Goal: Task Accomplishment & Management: Manage account settings

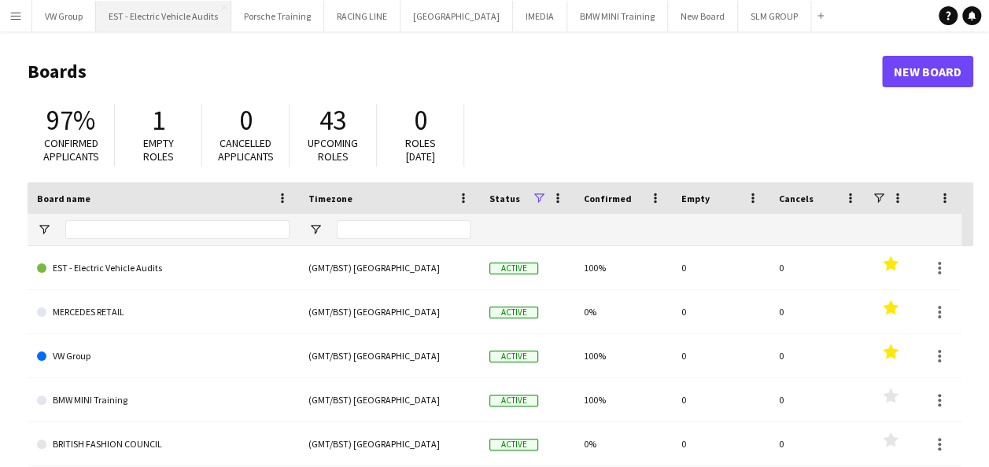
click at [182, 25] on button "EST - Electric Vehicle Audits Close" at bounding box center [163, 16] width 135 height 31
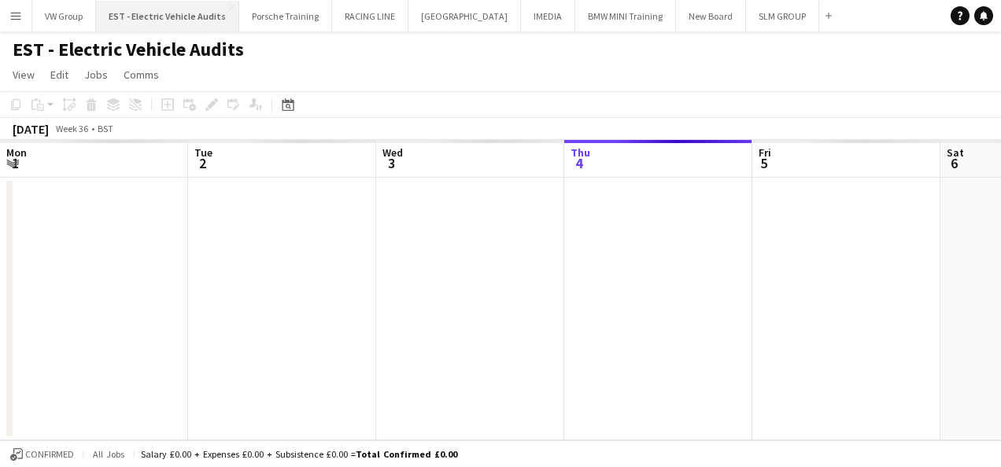
scroll to position [0, 376]
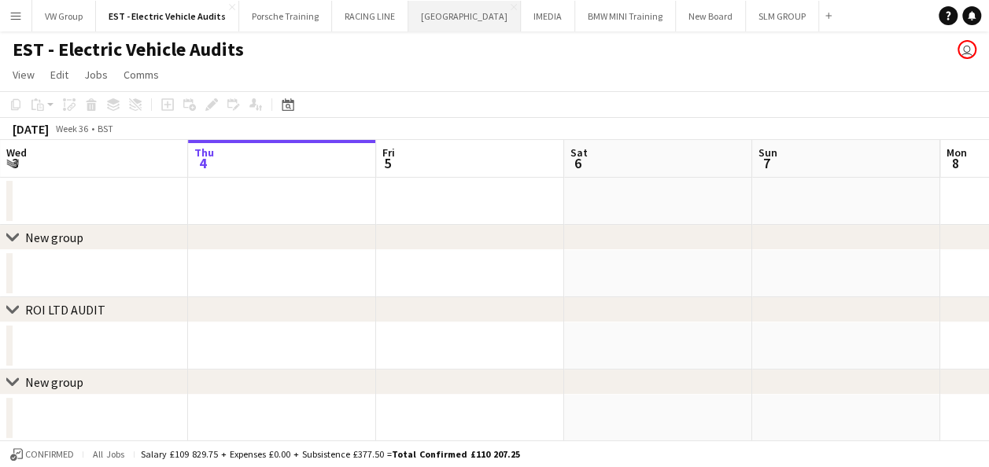
click at [464, 18] on button "[GEOGRAPHIC_DATA] Close" at bounding box center [464, 16] width 112 height 31
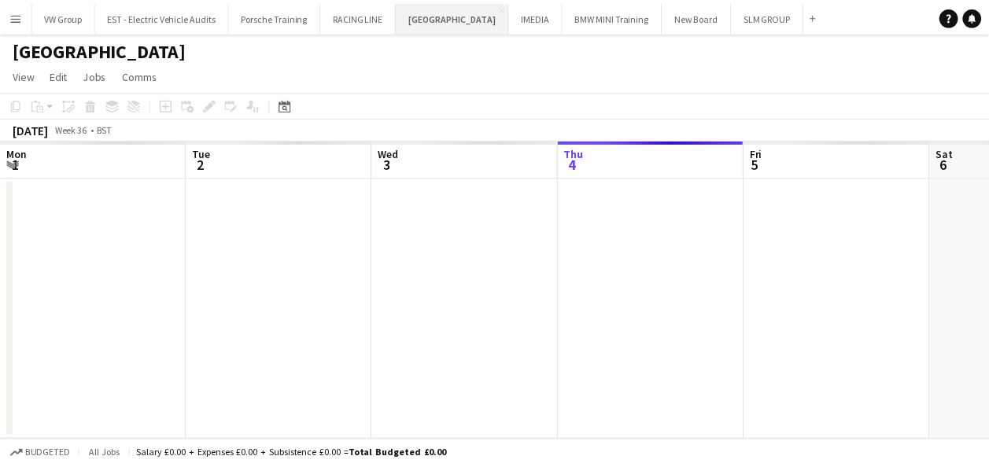
scroll to position [0, 376]
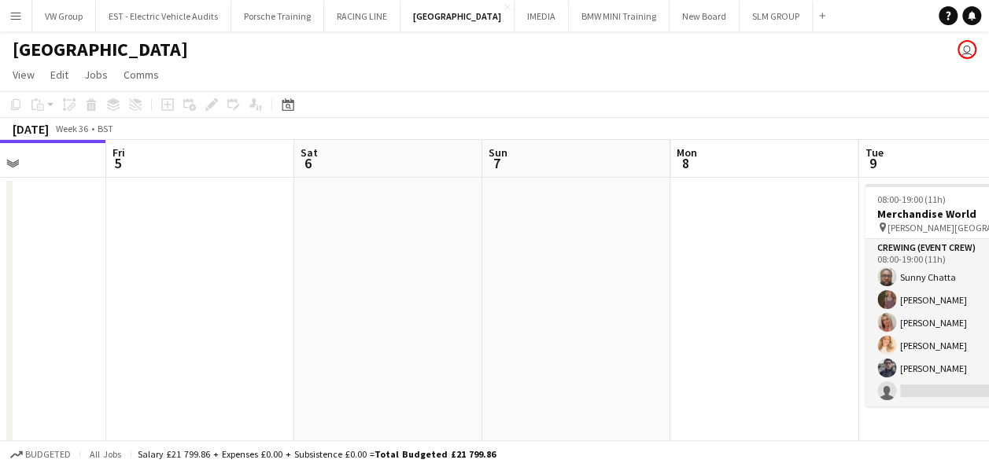
drag, startPoint x: 743, startPoint y: 278, endPoint x: 555, endPoint y: 280, distance: 188.0
click at [452, 293] on app-calendar-viewport "Mon 1 Tue 2 Wed 3 Thu 4 Fri 5 Sat 6 Sun 7 Mon 8 Tue 9 5/6 1 Job Wed 10 9/10 1 J…" at bounding box center [494, 294] width 989 height 308
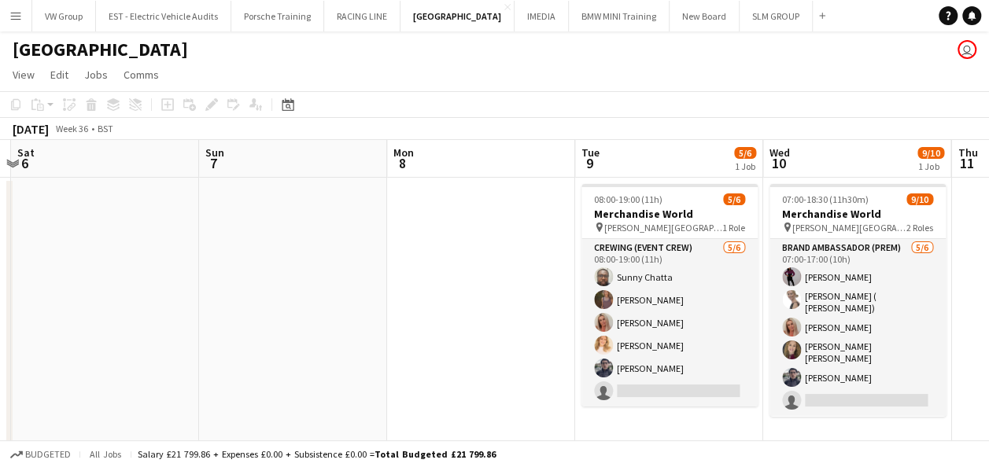
drag, startPoint x: 708, startPoint y: 275, endPoint x: 395, endPoint y: 305, distance: 314.5
click at [395, 305] on app-calendar-viewport "Wed 3 Thu 4 Fri 5 Sat 6 Sun 7 Mon 8 Tue 9 5/6 1 Job Wed 10 9/10 1 Job Thu 11 Fr…" at bounding box center [494, 294] width 989 height 308
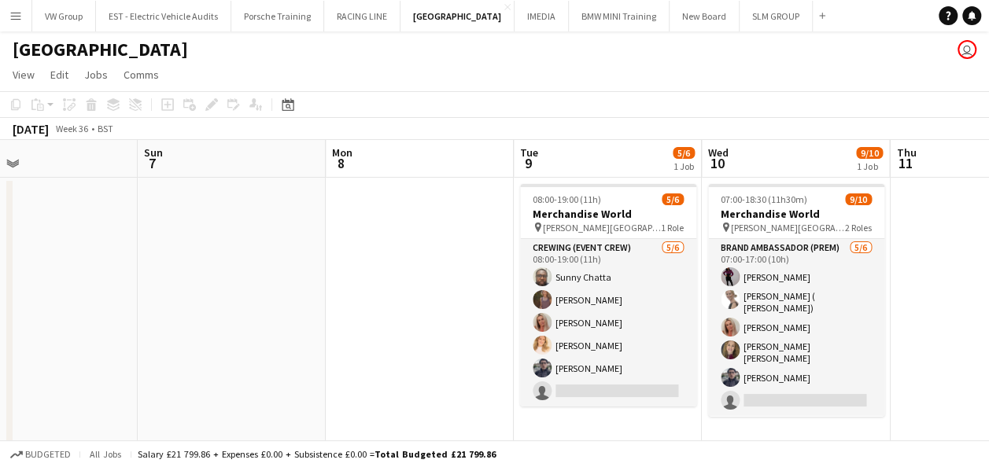
scroll to position [0, 411]
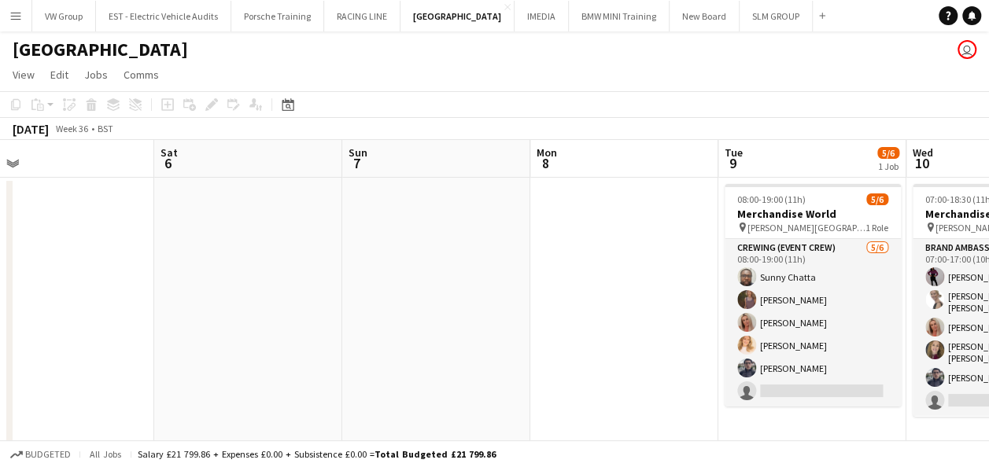
drag, startPoint x: 455, startPoint y: 282, endPoint x: 284, endPoint y: 318, distance: 174.5
click at [282, 317] on app-calendar-viewport "Wed 3 Thu 4 Fri 5 Sat 6 Sun 7 Mon 8 Tue 9 5/6 1 Job Wed 10 9/10 1 Job Thu 11 Fr…" at bounding box center [494, 294] width 989 height 308
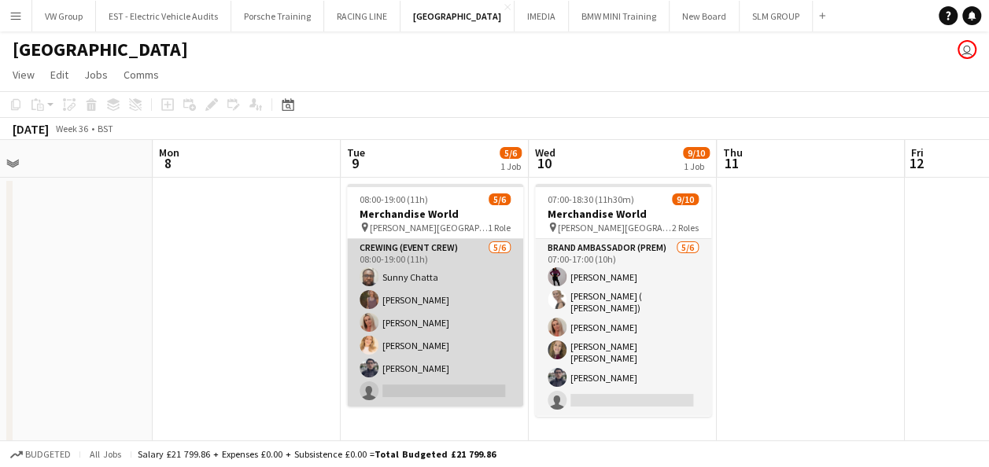
click at [411, 389] on app-card-role "Crewing (Event Crew) [DATE] 08:00-19:00 (11h) [PERSON_NAME] [PERSON_NAME] [PERS…" at bounding box center [435, 323] width 176 height 168
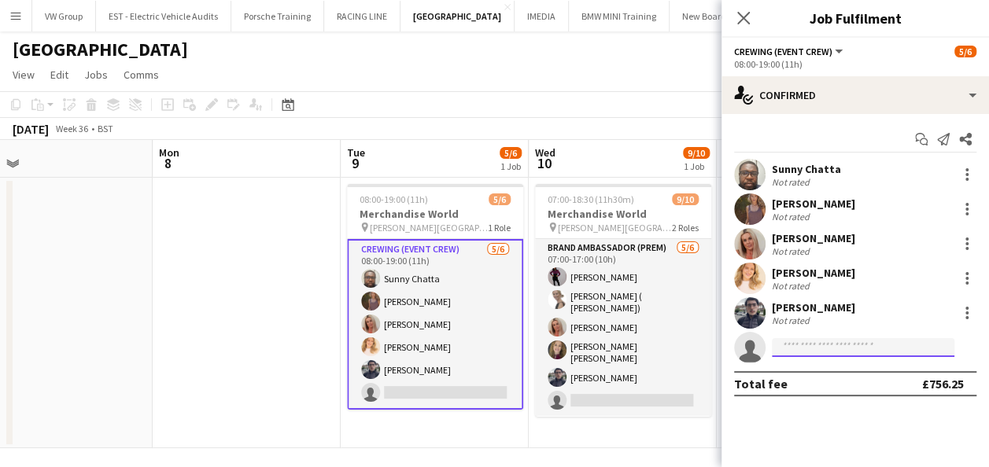
click at [785, 346] on input at bounding box center [863, 347] width 182 height 19
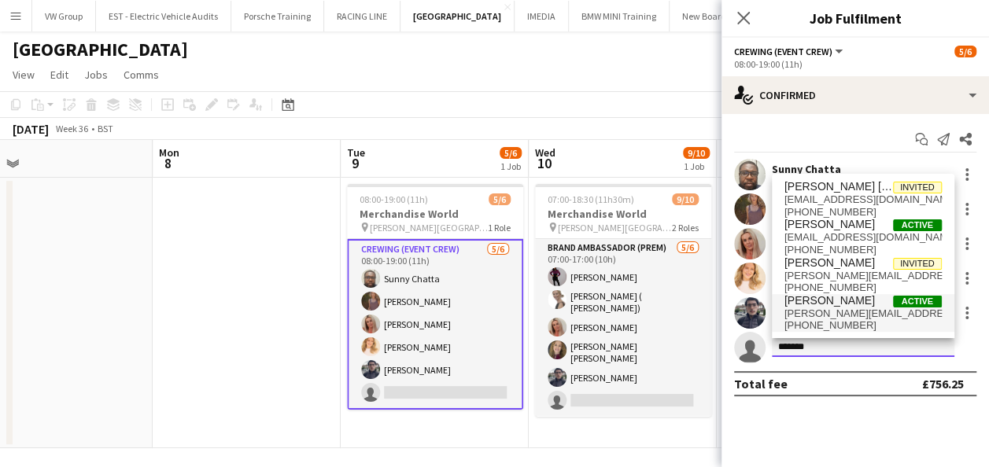
type input "*******"
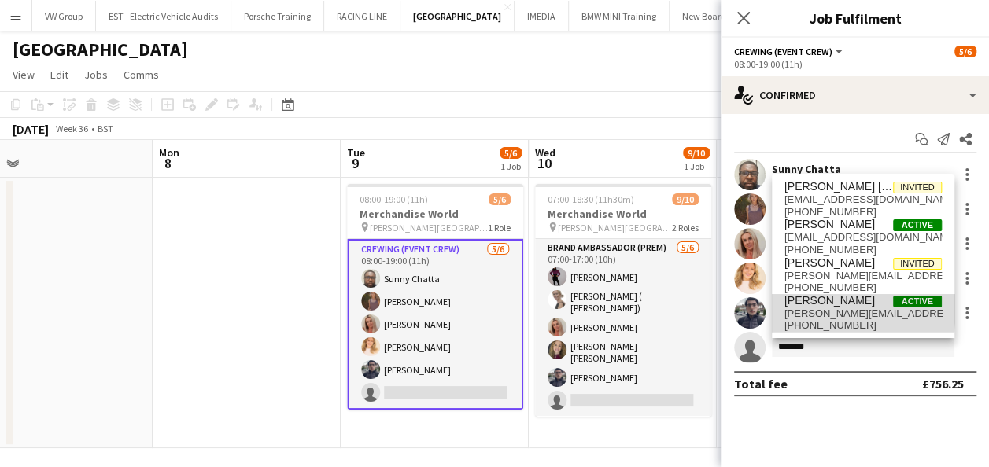
click at [801, 308] on span "[PERSON_NAME][EMAIL_ADDRESS][DOMAIN_NAME]" at bounding box center [862, 314] width 157 height 13
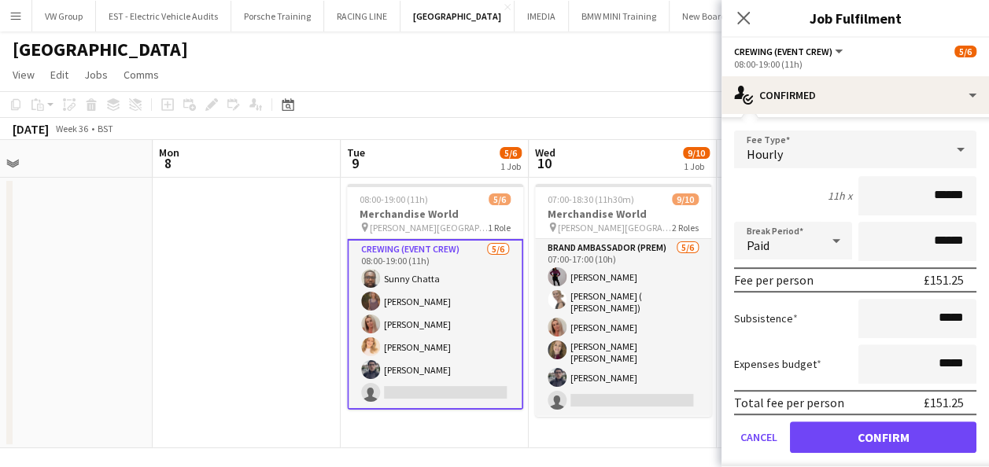
scroll to position [298, 0]
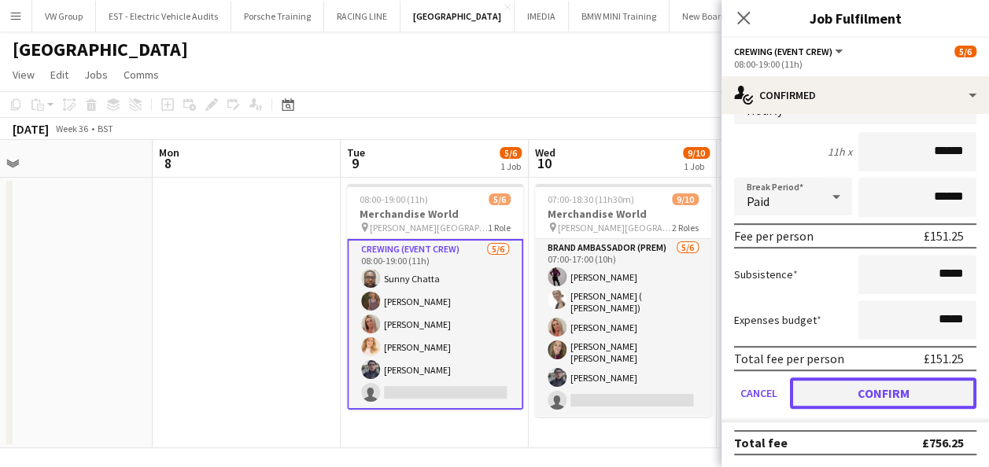
click at [917, 396] on button "Confirm" at bounding box center [883, 393] width 186 height 31
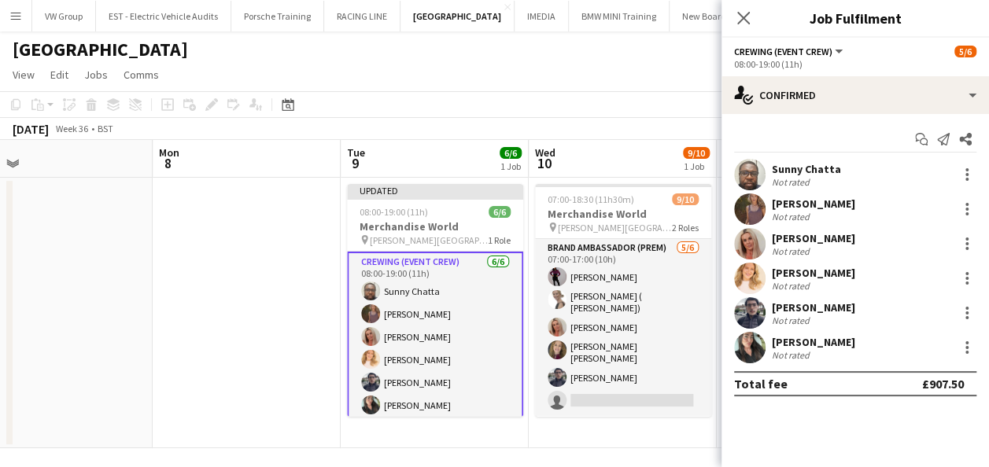
scroll to position [0, 0]
click at [743, 19] on icon at bounding box center [742, 17] width 15 height 15
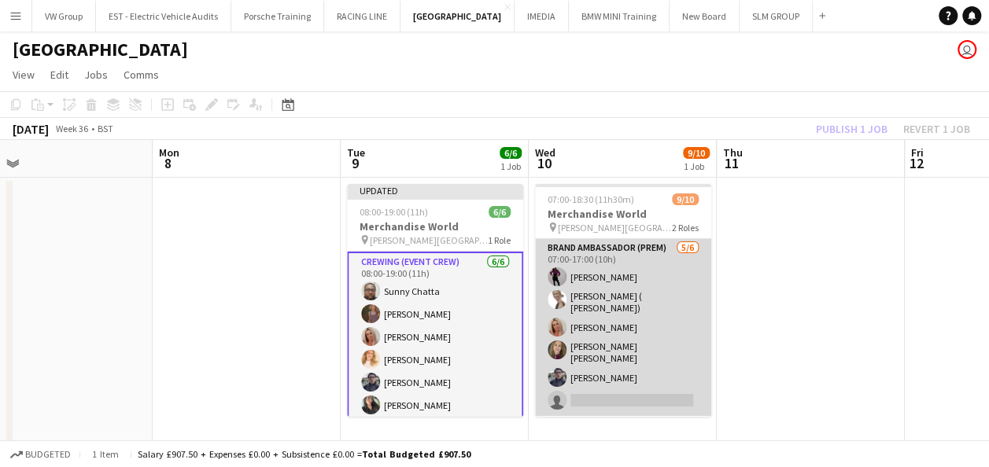
click at [587, 390] on app-card-role "Brand Ambassador (Prem) [DATE] 07:00-17:00 (10h) [PERSON_NAME] [PERSON_NAME] ( …" at bounding box center [623, 327] width 176 height 177
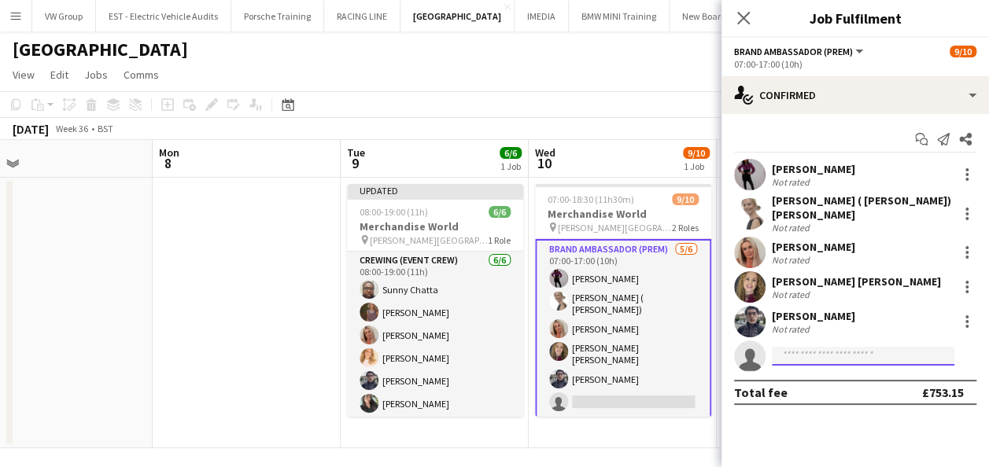
click at [790, 353] on input at bounding box center [863, 356] width 182 height 19
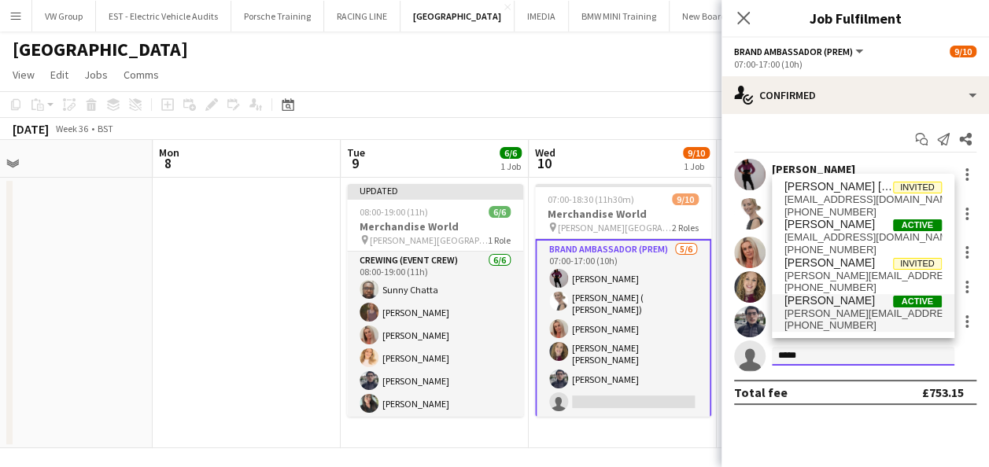
type input "*****"
click at [832, 311] on span "[PERSON_NAME][EMAIL_ADDRESS][DOMAIN_NAME]" at bounding box center [862, 314] width 157 height 13
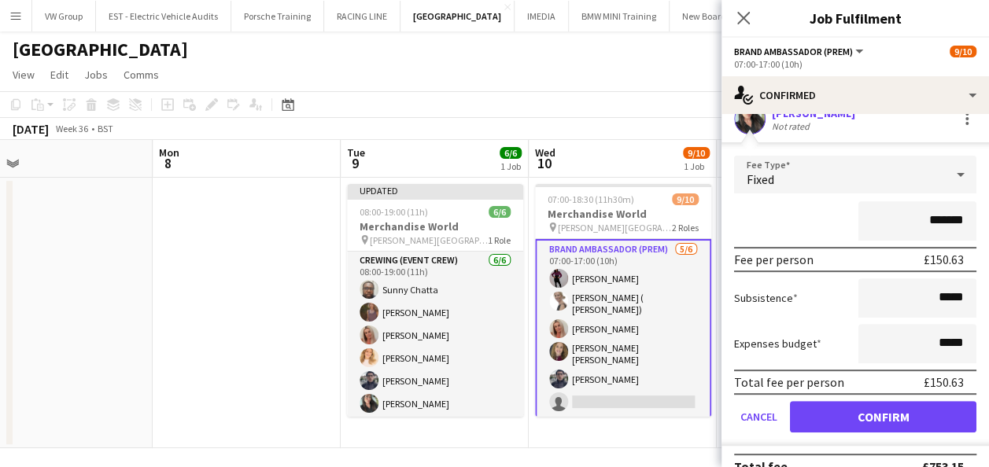
scroll to position [237, 0]
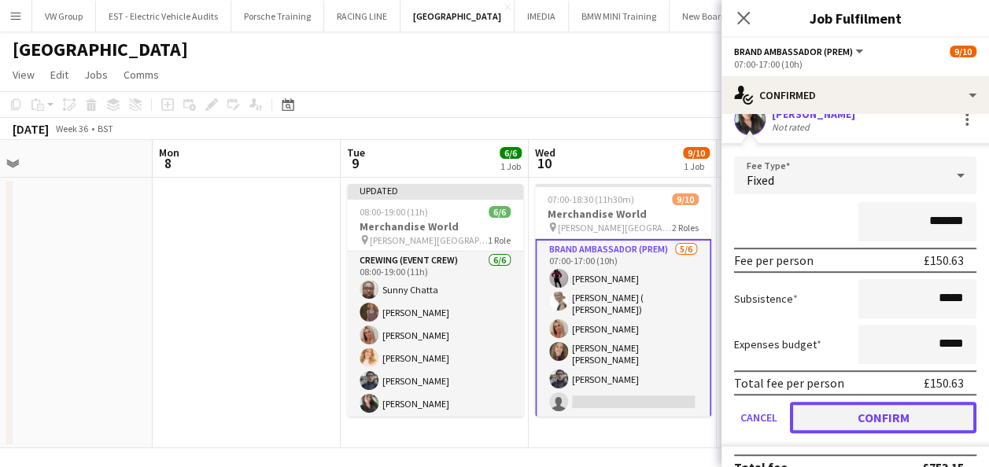
click at [921, 407] on button "Confirm" at bounding box center [883, 417] width 186 height 31
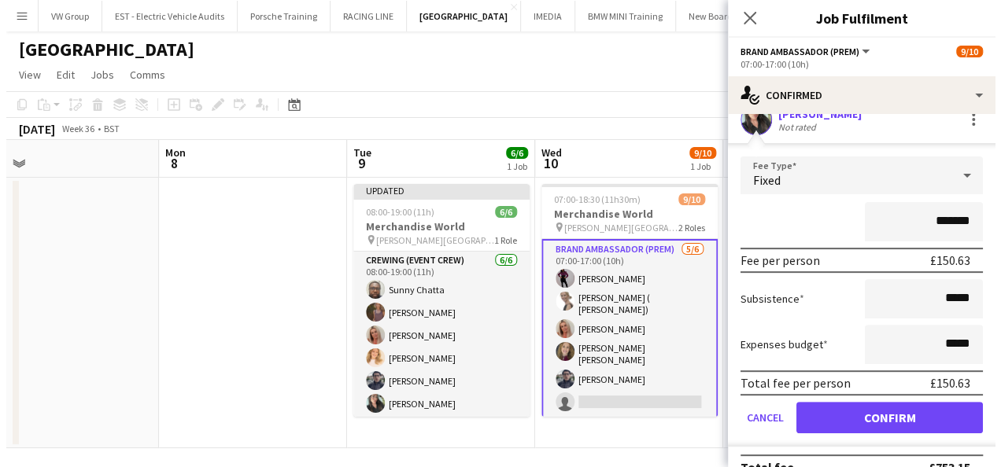
scroll to position [0, 0]
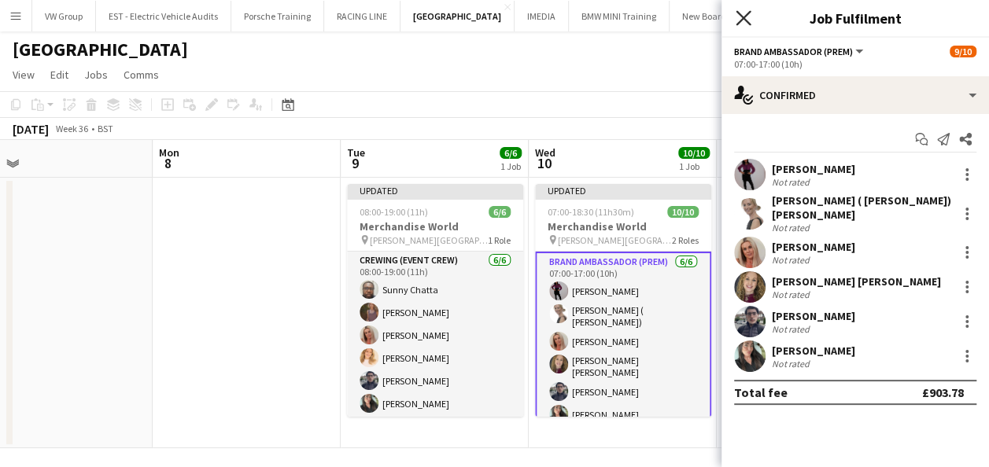
click at [743, 19] on icon at bounding box center [742, 17] width 15 height 15
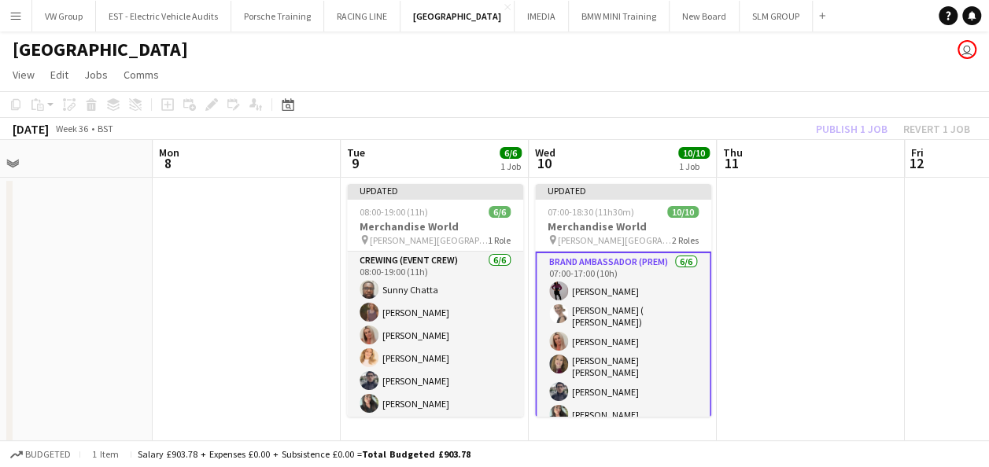
click at [836, 134] on div "Publish 1 job Revert 1 job" at bounding box center [893, 129] width 192 height 20
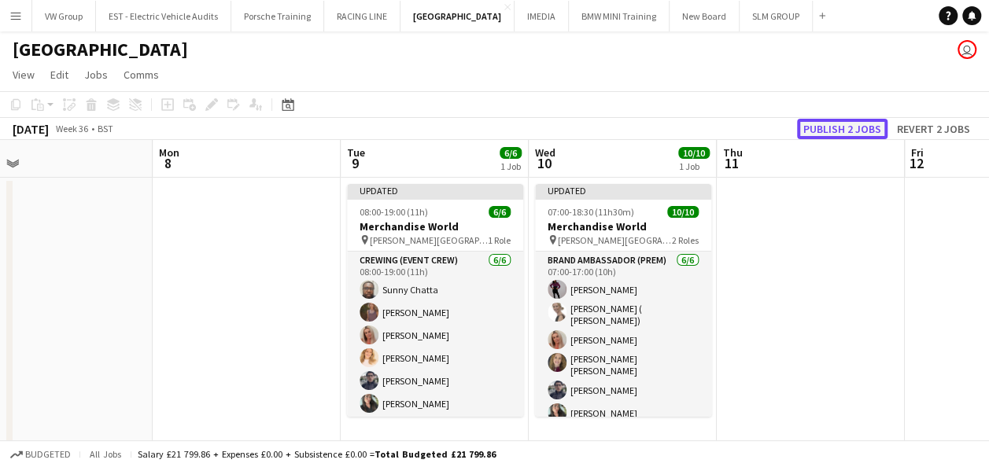
click at [836, 134] on button "Publish 2 jobs" at bounding box center [842, 129] width 90 height 20
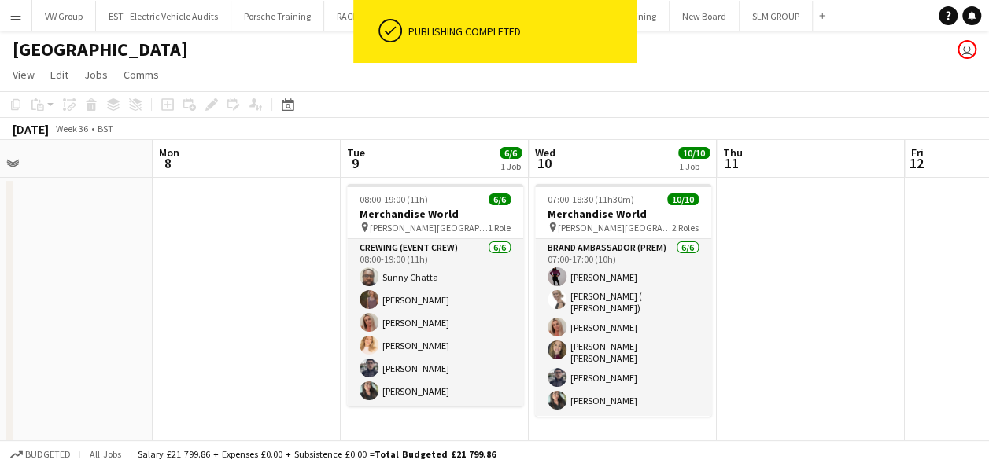
click at [11, 10] on app-icon "Menu" at bounding box center [15, 15] width 13 height 13
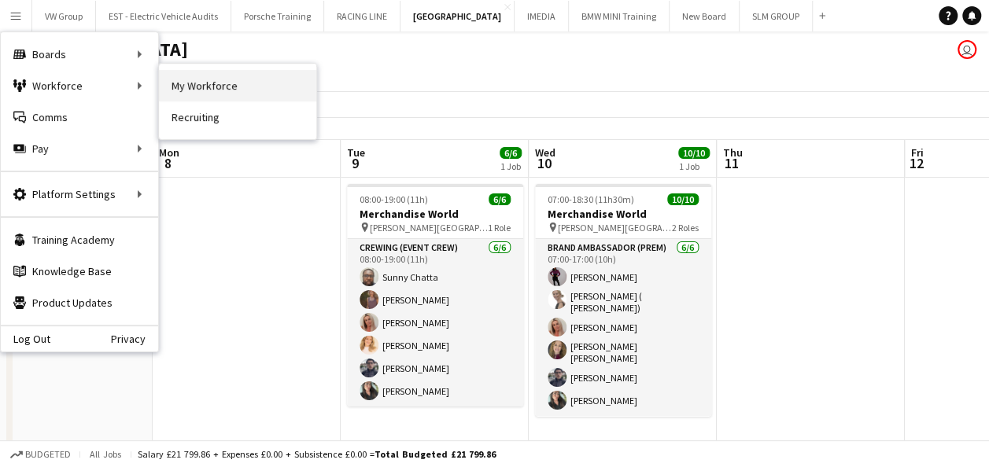
click at [193, 85] on link "My Workforce" at bounding box center [237, 85] width 157 height 31
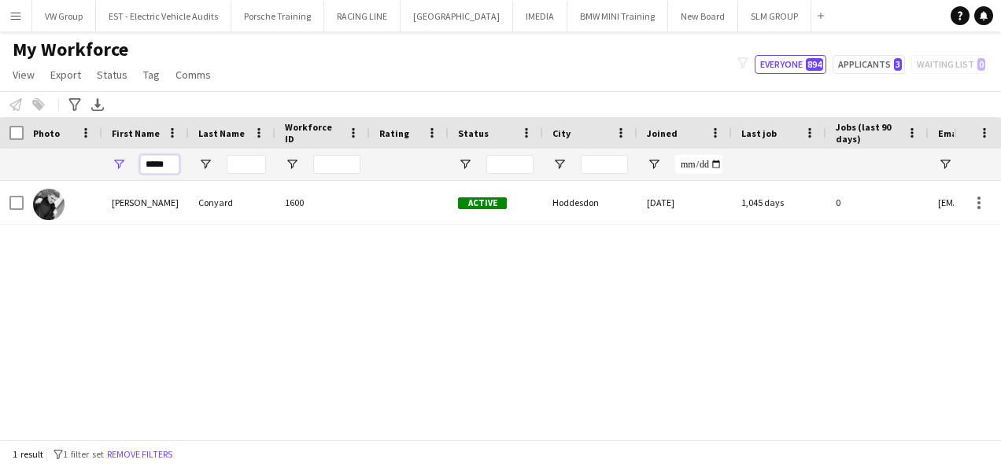
click at [165, 165] on input "*****" at bounding box center [159, 164] width 39 height 19
type input "*"
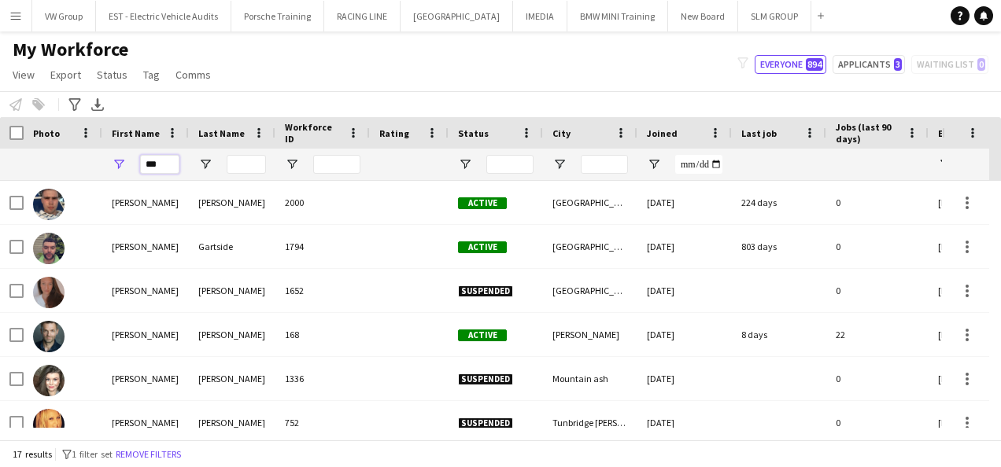
type input "***"
click at [249, 163] on input "Last Name Filter Input" at bounding box center [246, 164] width 39 height 19
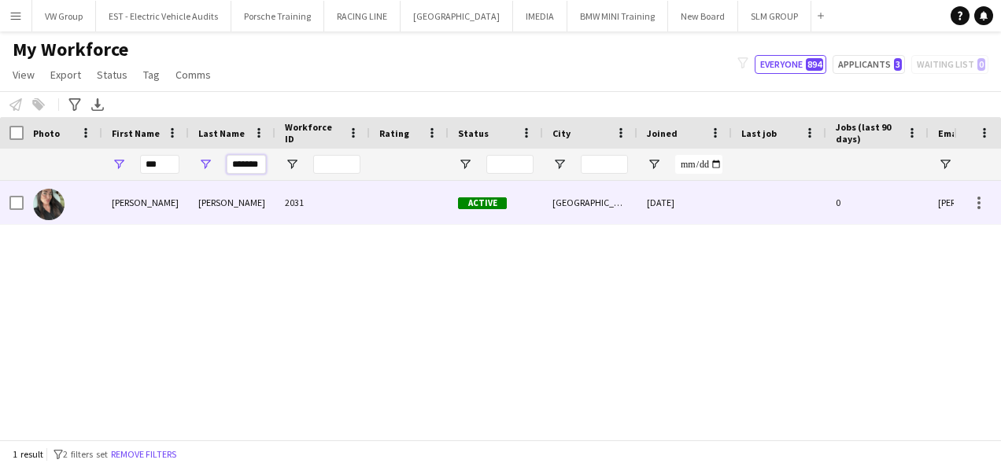
type input "*******"
click at [131, 210] on div "[PERSON_NAME]" at bounding box center [145, 202] width 87 height 43
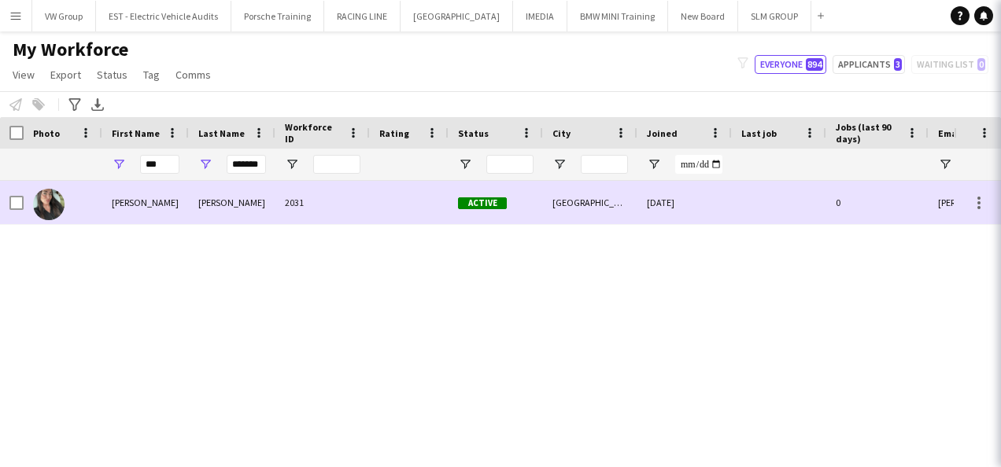
click at [131, 210] on div "[PERSON_NAME]" at bounding box center [145, 202] width 87 height 43
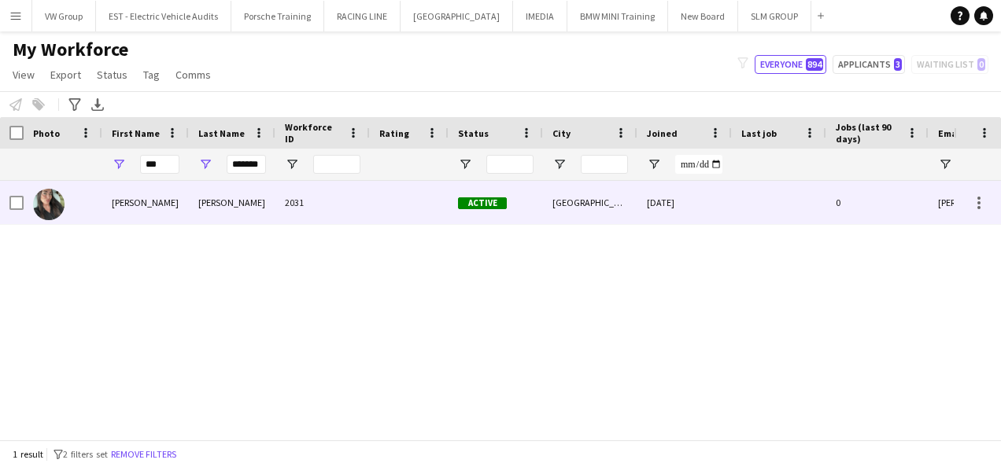
click at [131, 210] on div "[PERSON_NAME]" at bounding box center [145, 202] width 87 height 43
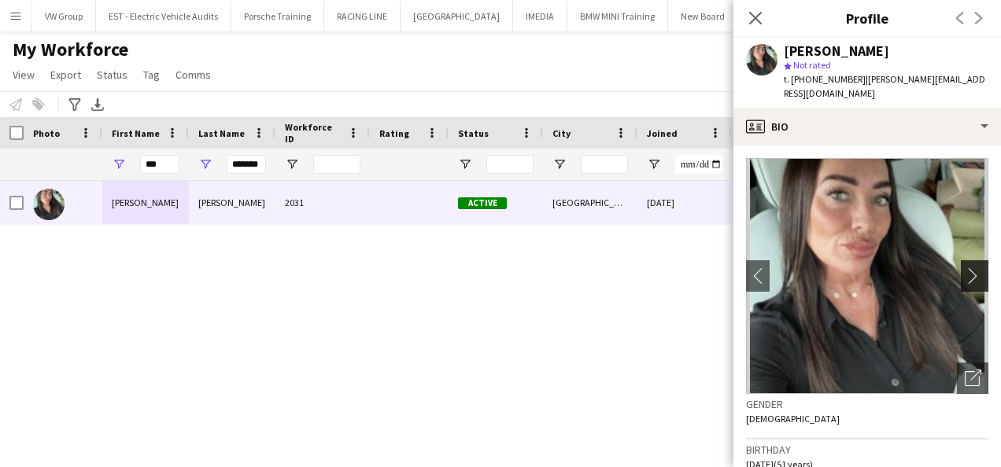
click at [964, 267] on app-icon "chevron-right" at bounding box center [976, 275] width 24 height 17
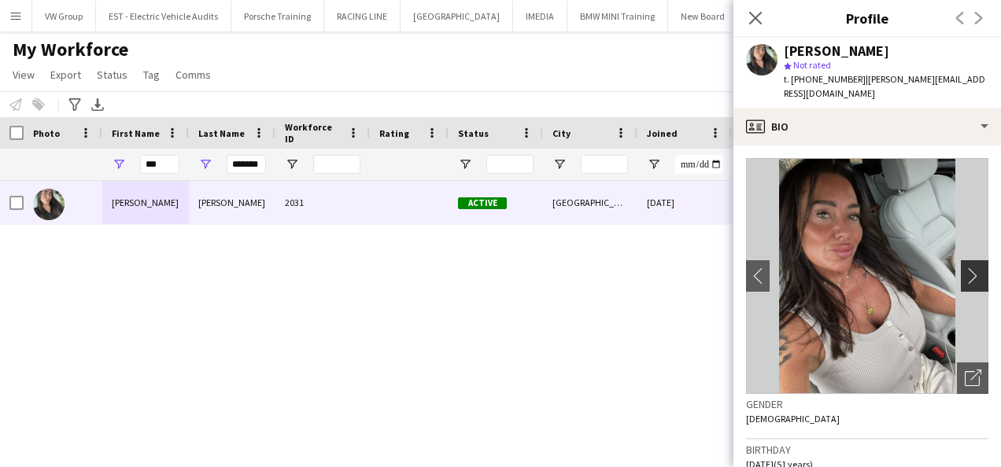
click at [964, 267] on app-icon "chevron-right" at bounding box center [976, 275] width 24 height 17
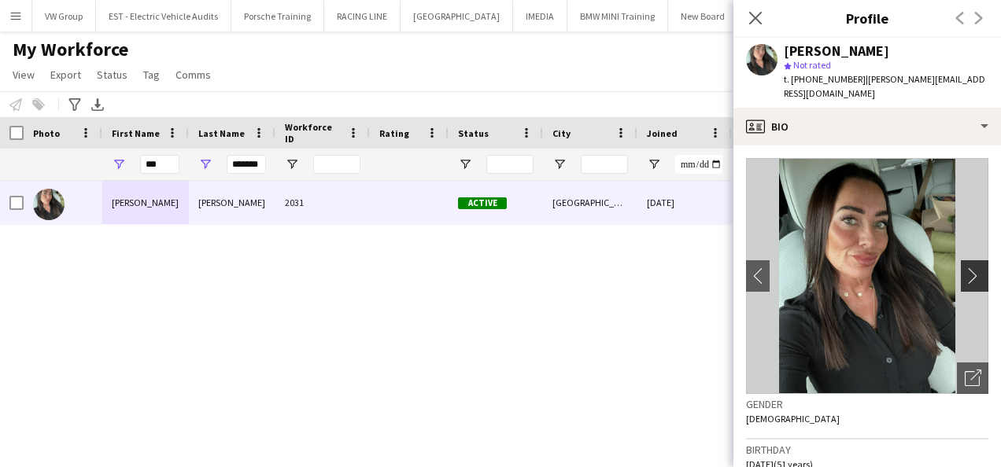
click at [964, 267] on app-icon "chevron-right" at bounding box center [976, 275] width 24 height 17
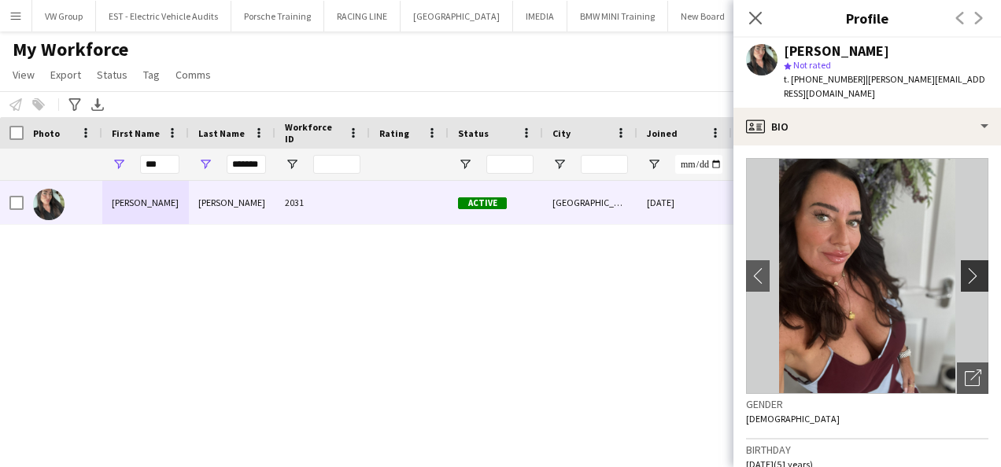
click at [964, 267] on app-icon "chevron-right" at bounding box center [976, 275] width 24 height 17
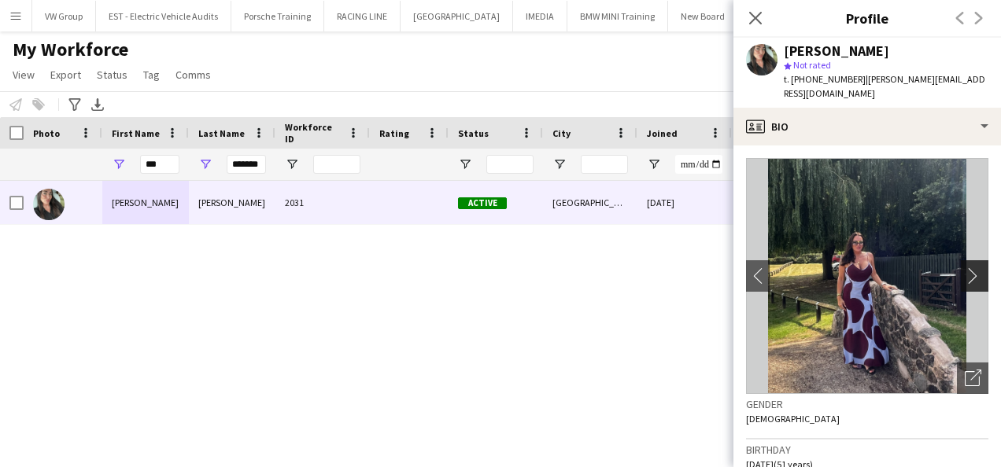
click at [964, 267] on app-icon "chevron-right" at bounding box center [976, 275] width 24 height 17
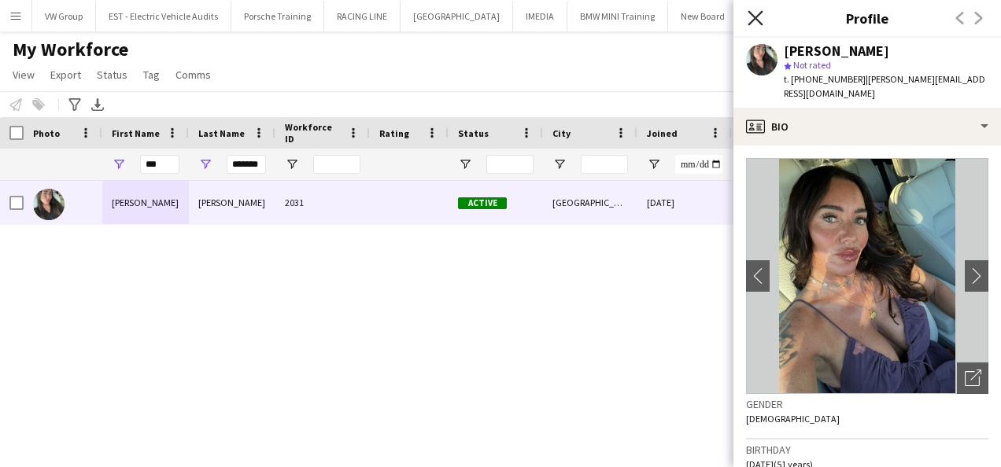
click at [754, 18] on icon "Close pop-in" at bounding box center [754, 17] width 15 height 15
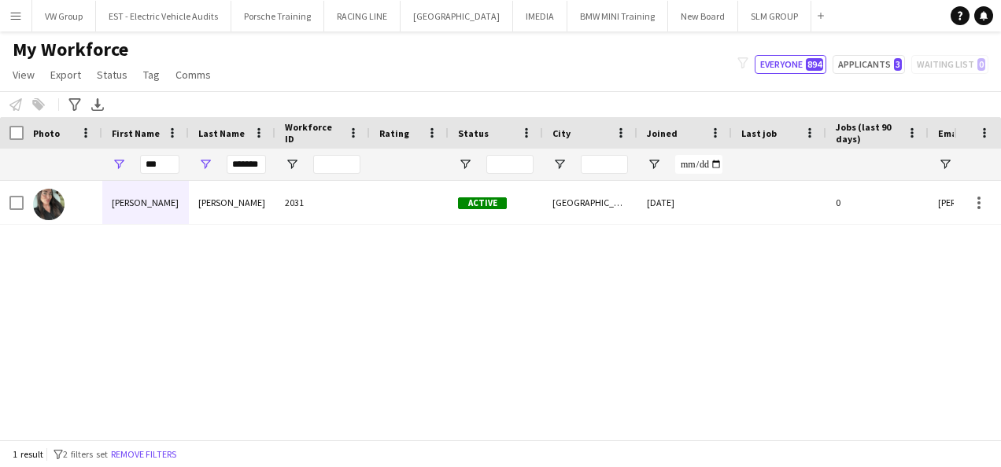
click at [15, 13] on app-icon "Menu" at bounding box center [15, 15] width 13 height 13
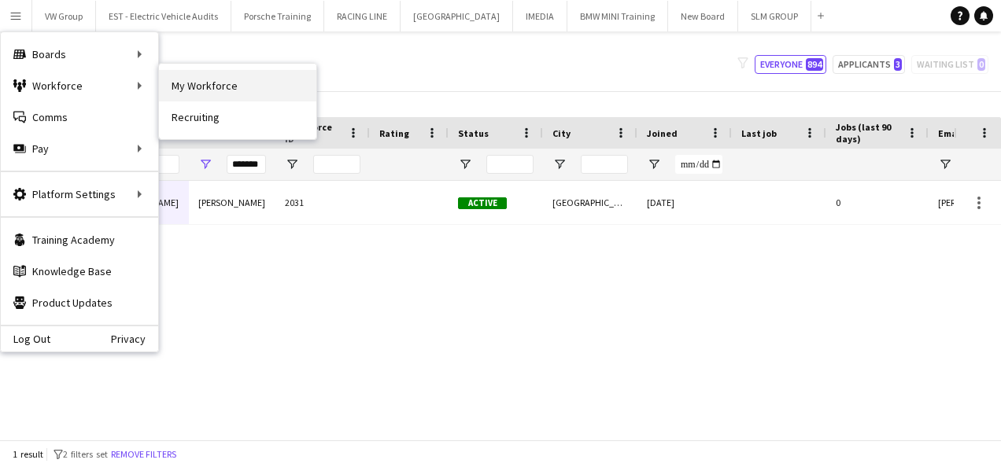
click at [212, 88] on link "My Workforce" at bounding box center [237, 85] width 157 height 31
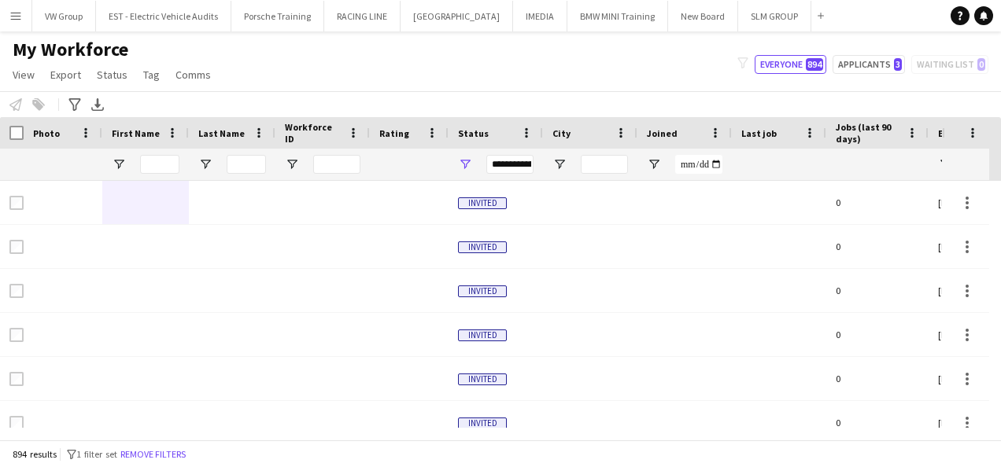
type input "***"
type input "*******"
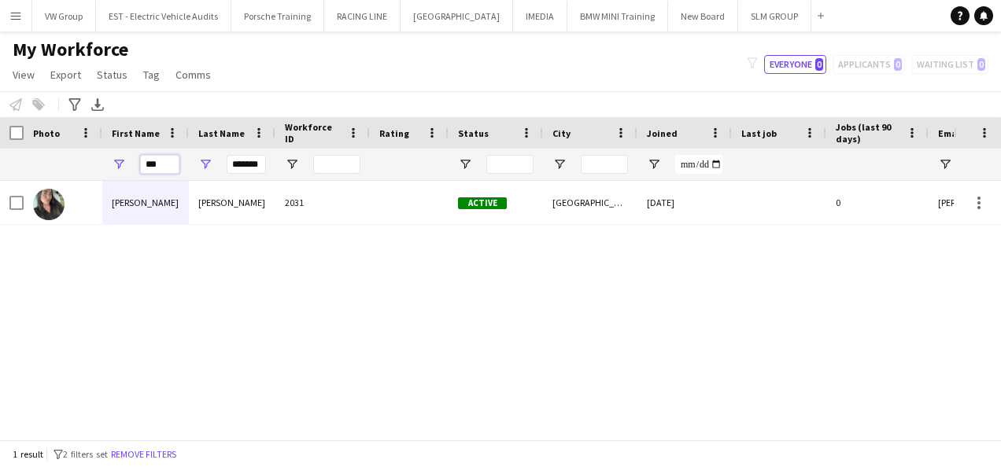
click at [168, 165] on input "***" at bounding box center [159, 164] width 39 height 19
type input "*"
click at [263, 164] on input "*******" at bounding box center [246, 164] width 39 height 19
type input "*"
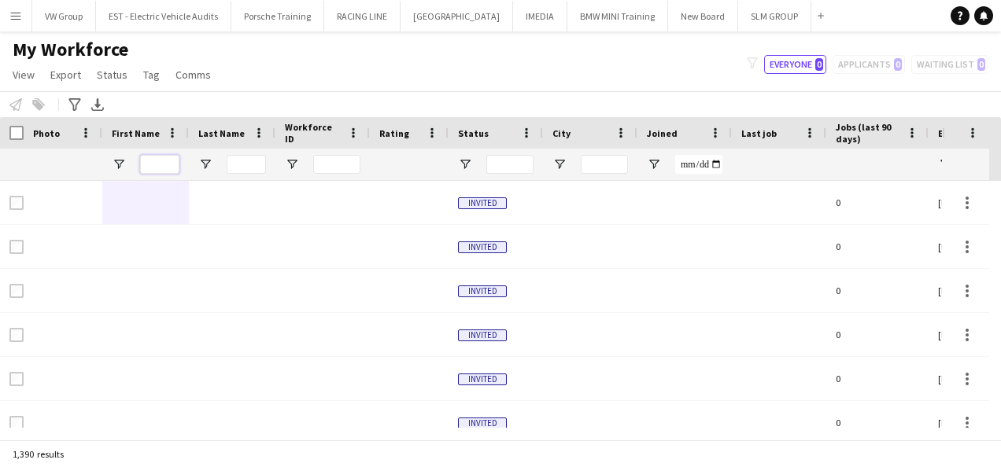
click at [153, 164] on input "First Name Filter Input" at bounding box center [159, 164] width 39 height 19
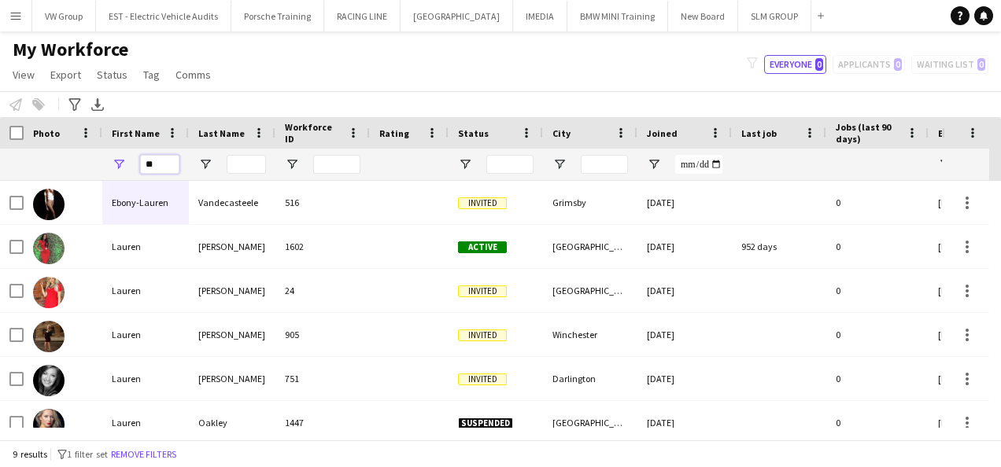
type input "*"
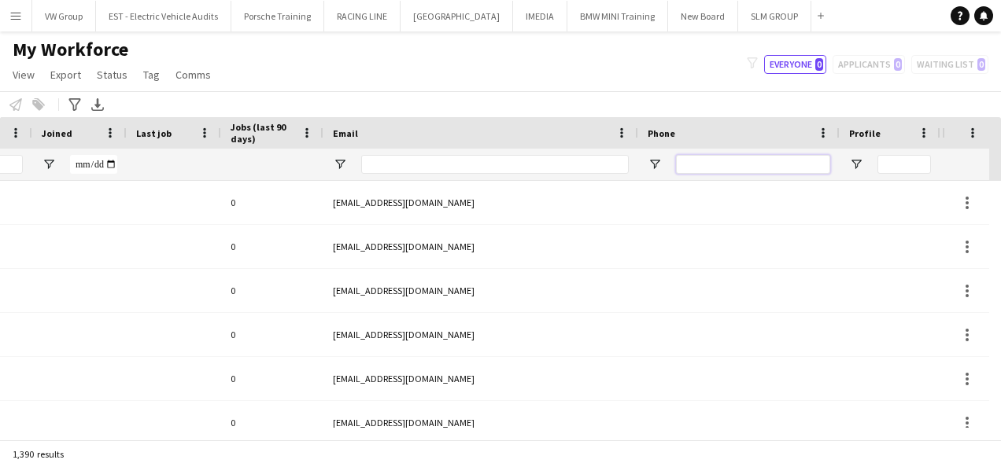
click at [697, 168] on input "Phone Filter Input" at bounding box center [753, 164] width 154 height 19
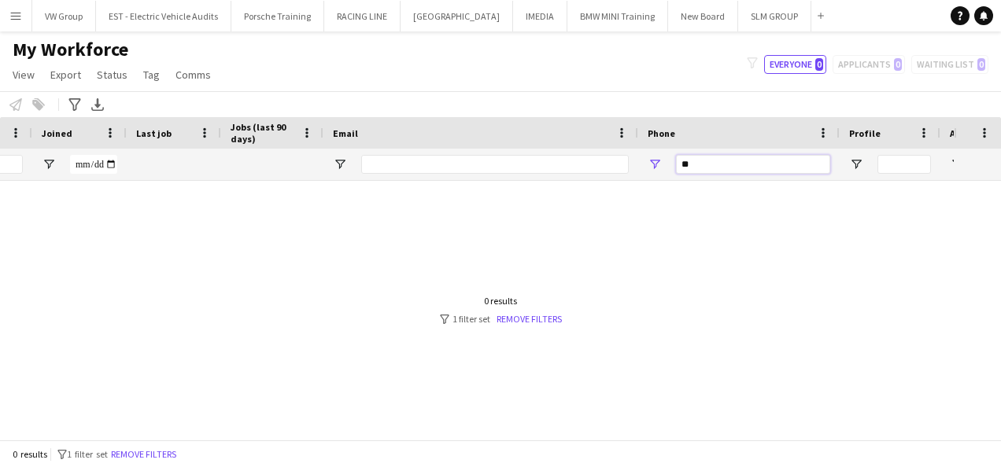
type input "*"
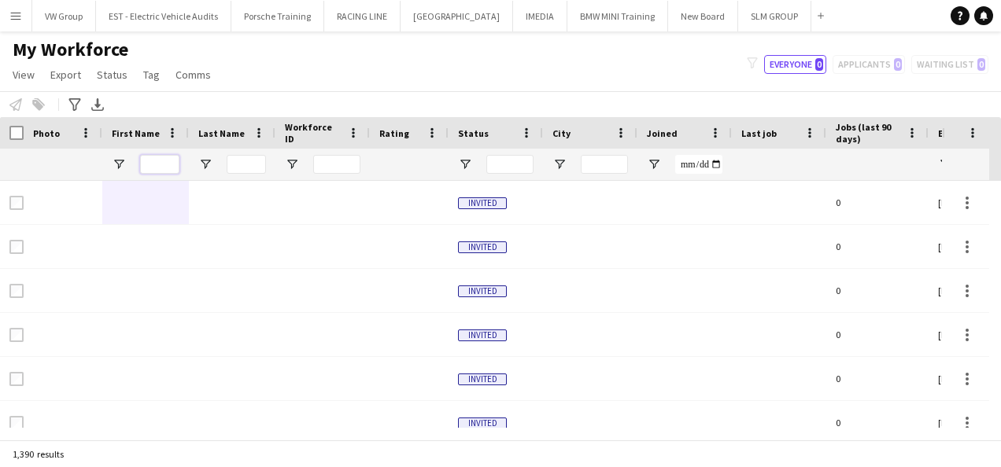
click at [157, 159] on input "First Name Filter Input" at bounding box center [159, 164] width 39 height 19
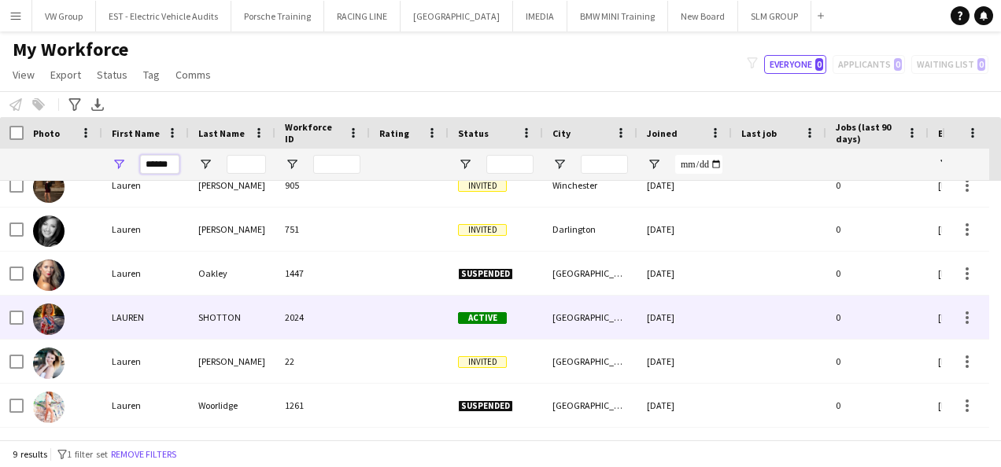
type input "******"
click at [144, 317] on div "LAUREN" at bounding box center [145, 317] width 87 height 43
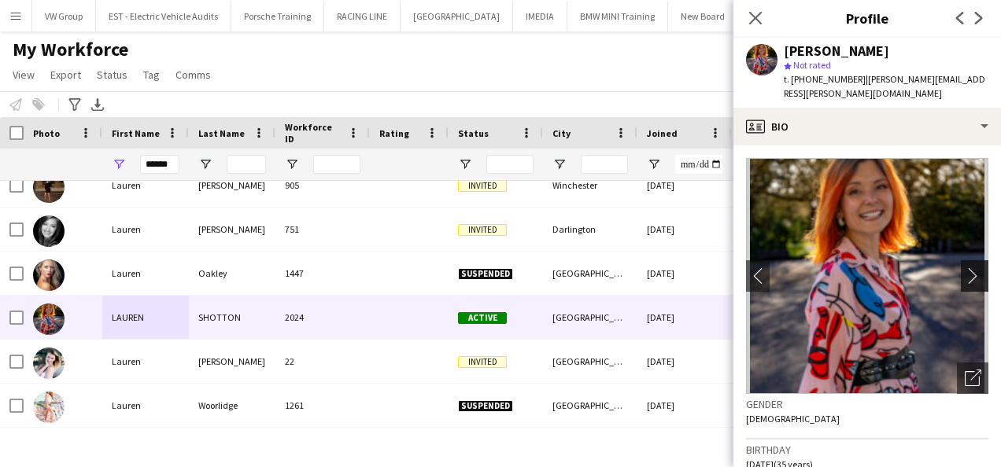
click at [964, 267] on app-icon "chevron-right" at bounding box center [976, 275] width 24 height 17
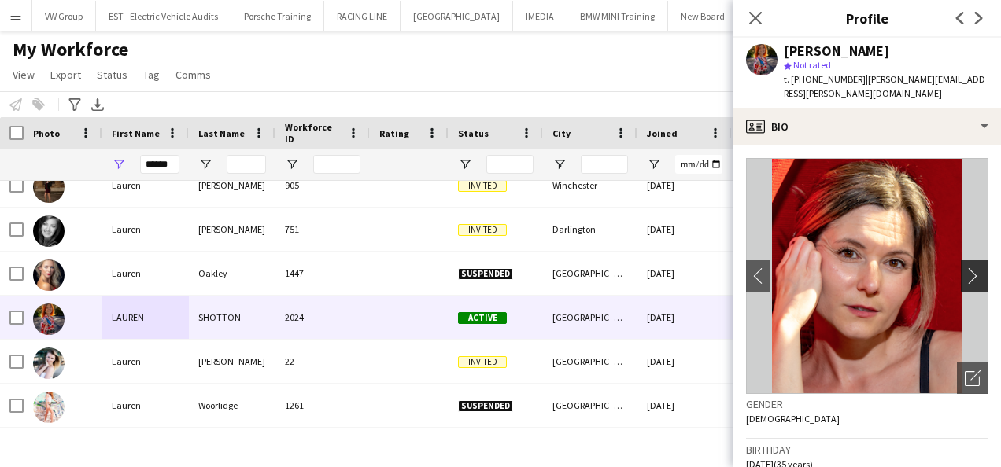
click at [964, 267] on app-icon "chevron-right" at bounding box center [976, 275] width 24 height 17
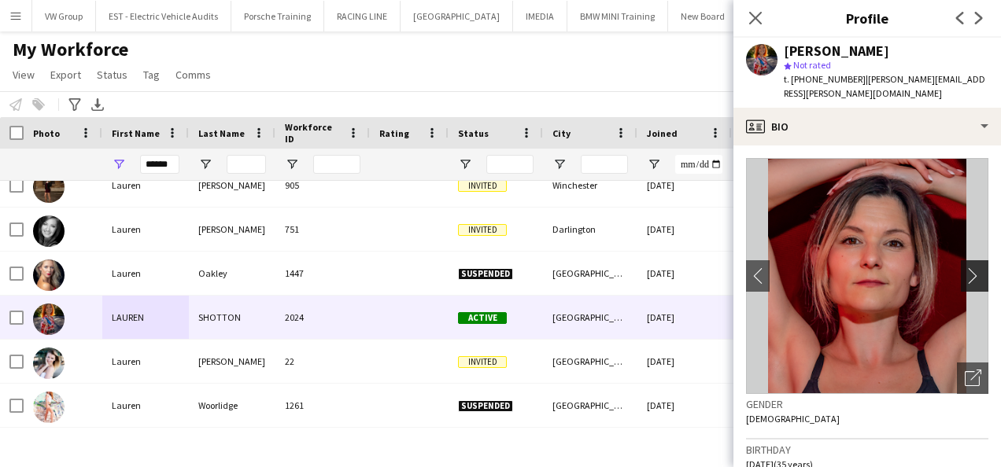
click at [964, 267] on app-icon "chevron-right" at bounding box center [976, 275] width 24 height 17
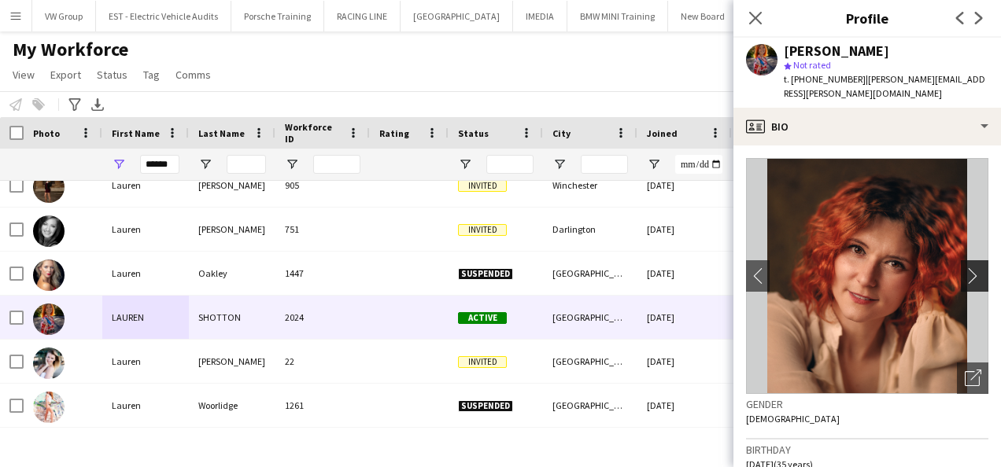
click at [964, 267] on app-icon "chevron-right" at bounding box center [976, 275] width 24 height 17
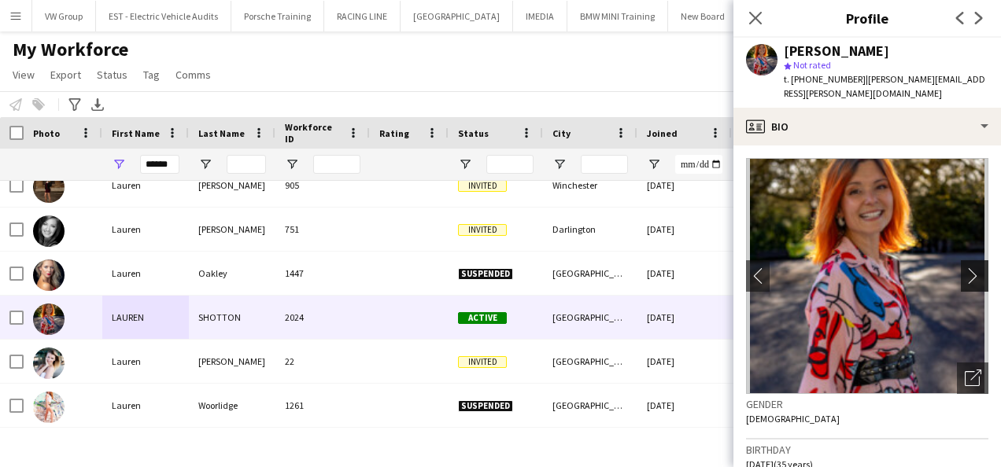
click at [964, 267] on app-icon "chevron-right" at bounding box center [976, 275] width 24 height 17
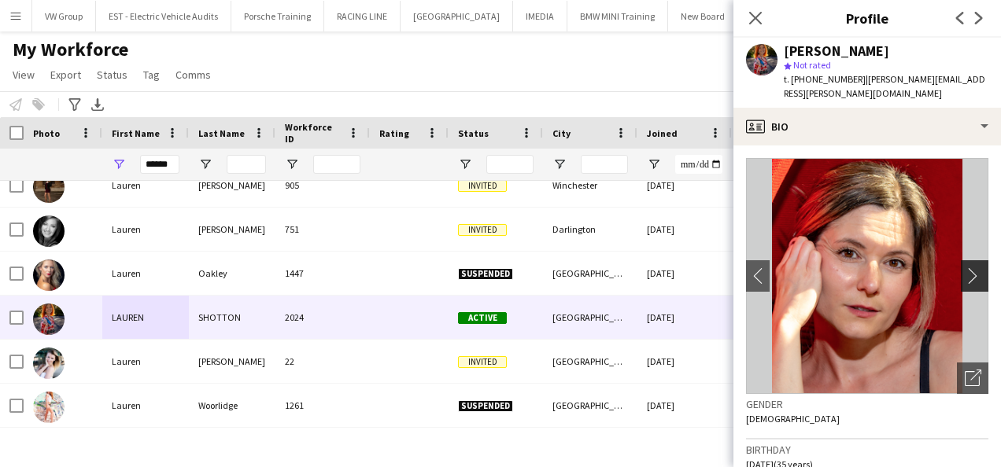
click at [964, 267] on app-icon "chevron-right" at bounding box center [976, 275] width 24 height 17
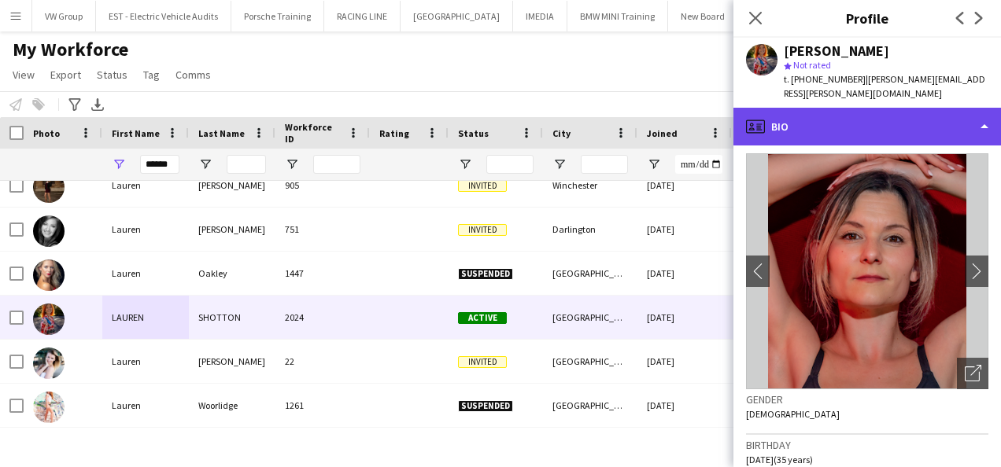
click at [986, 116] on div "profile Bio" at bounding box center [866, 127] width 267 height 38
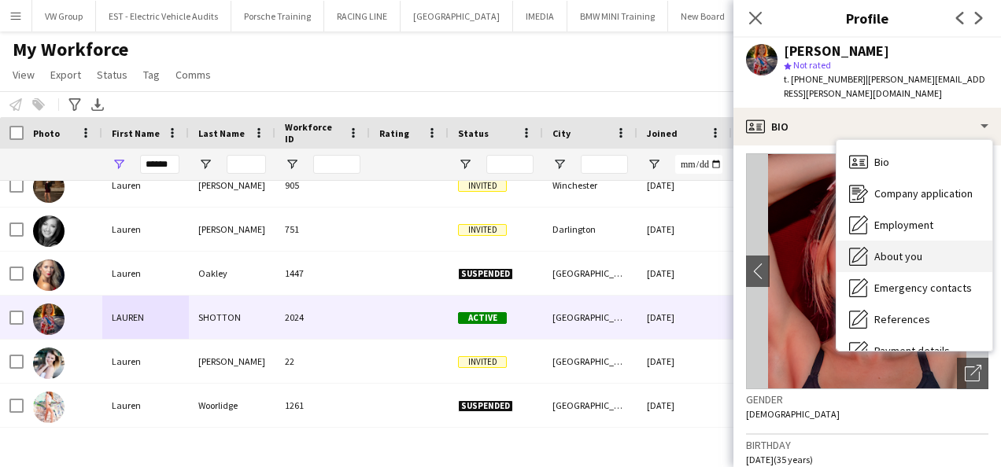
click at [931, 241] on div "About you About you" at bounding box center [914, 256] width 156 height 31
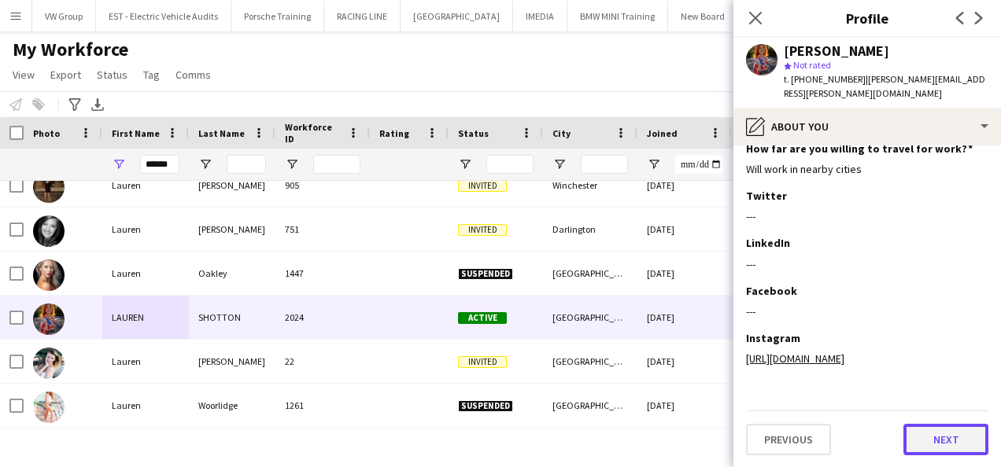
click at [941, 444] on button "Next" at bounding box center [945, 439] width 85 height 31
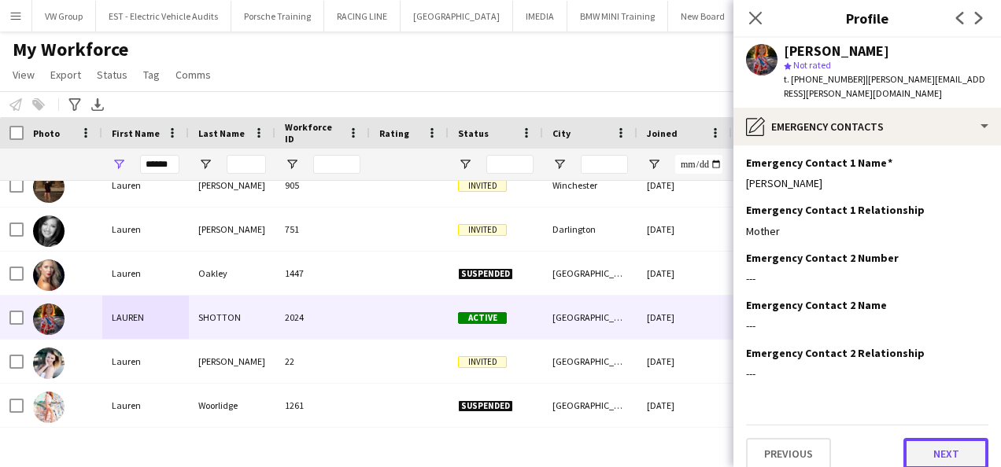
click at [934, 445] on button "Next" at bounding box center [945, 453] width 85 height 31
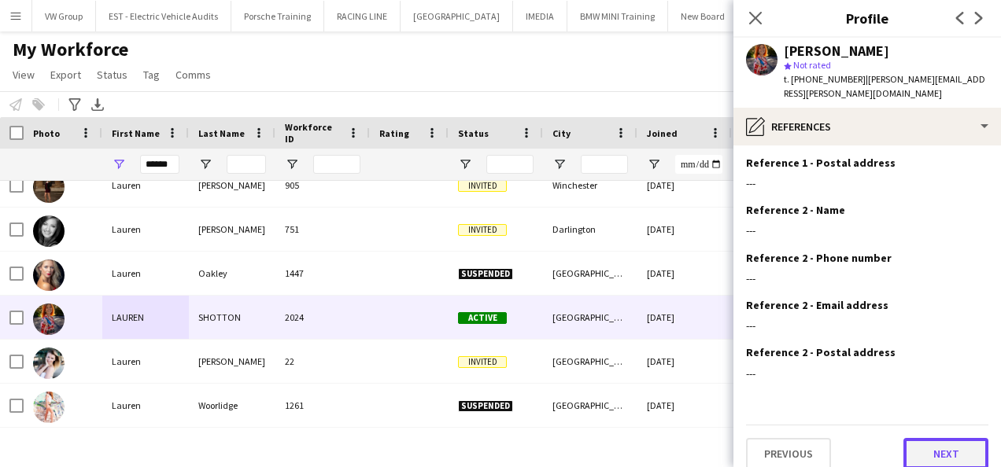
click at [950, 443] on button "Next" at bounding box center [945, 453] width 85 height 31
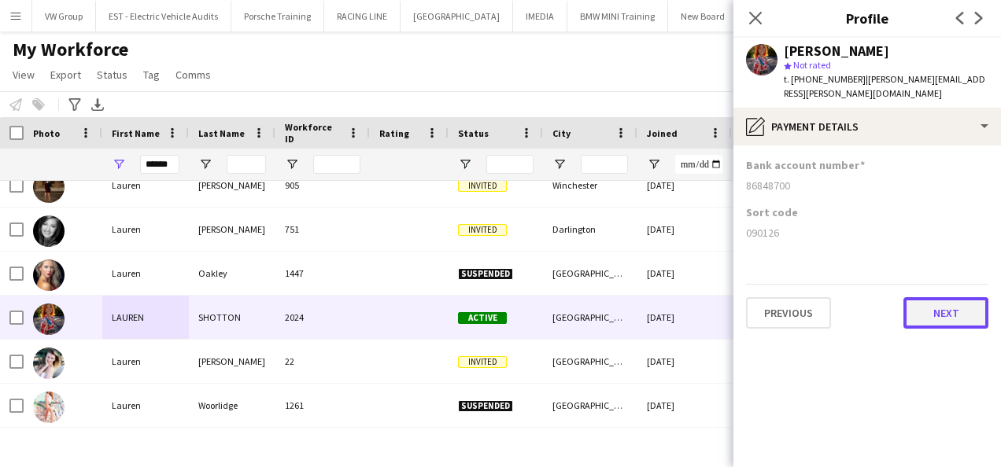
click at [949, 307] on button "Next" at bounding box center [945, 312] width 85 height 31
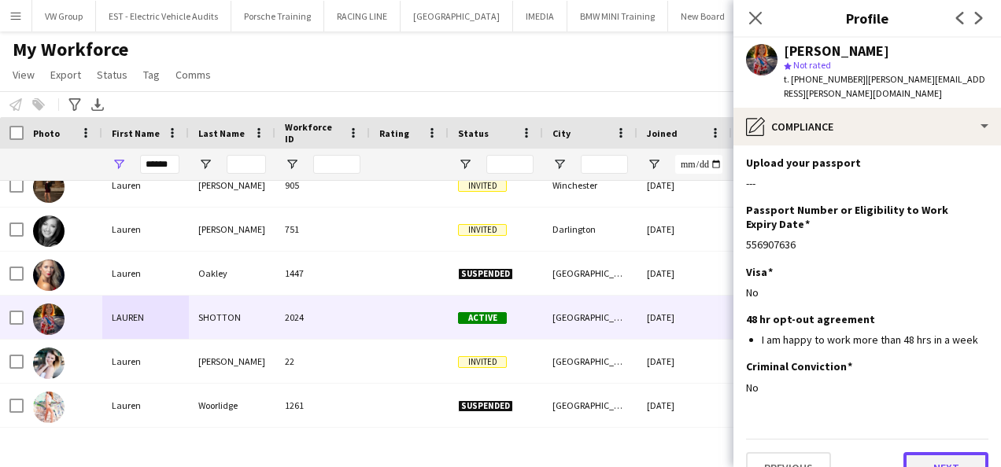
click at [945, 452] on button "Next" at bounding box center [945, 467] width 85 height 31
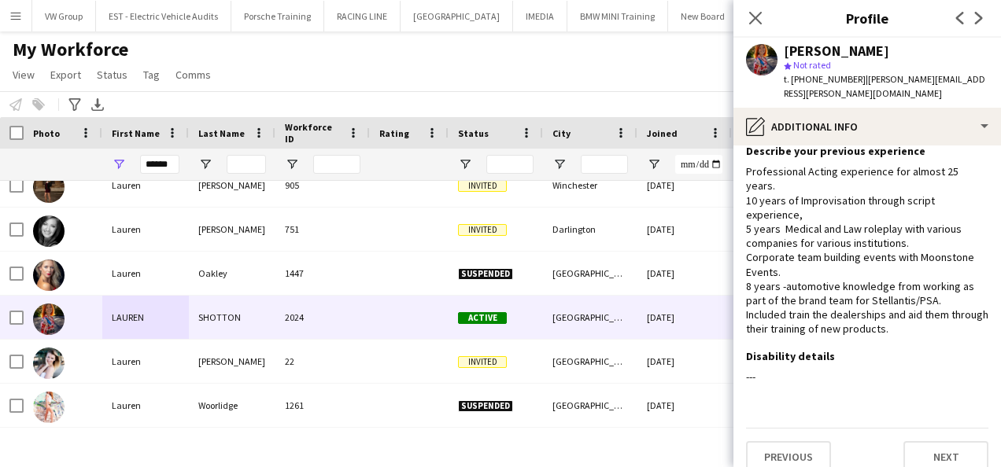
scroll to position [64, 0]
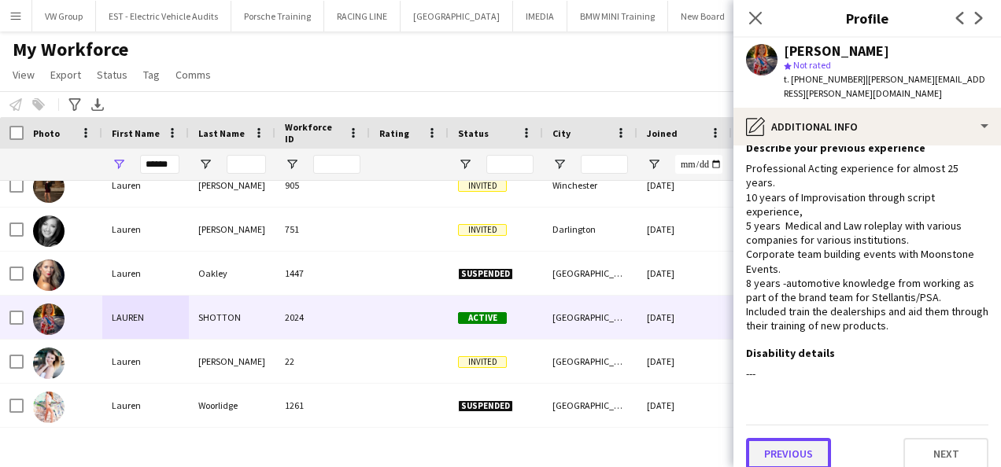
click at [821, 438] on button "Previous" at bounding box center [788, 453] width 85 height 31
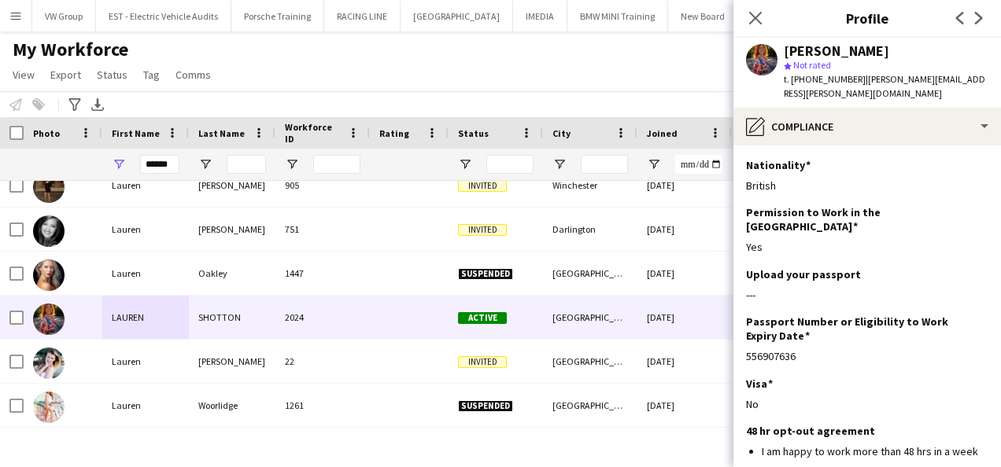
scroll to position [112, 0]
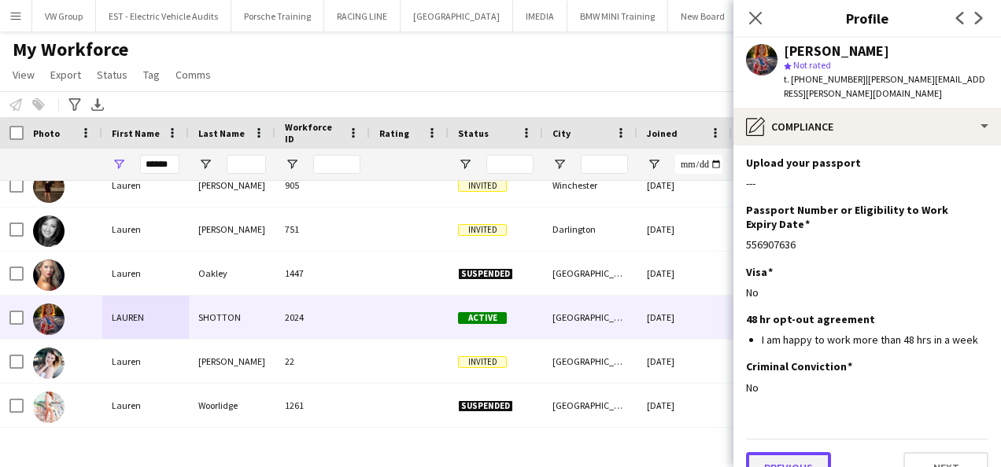
click at [788, 452] on button "Previous" at bounding box center [788, 467] width 85 height 31
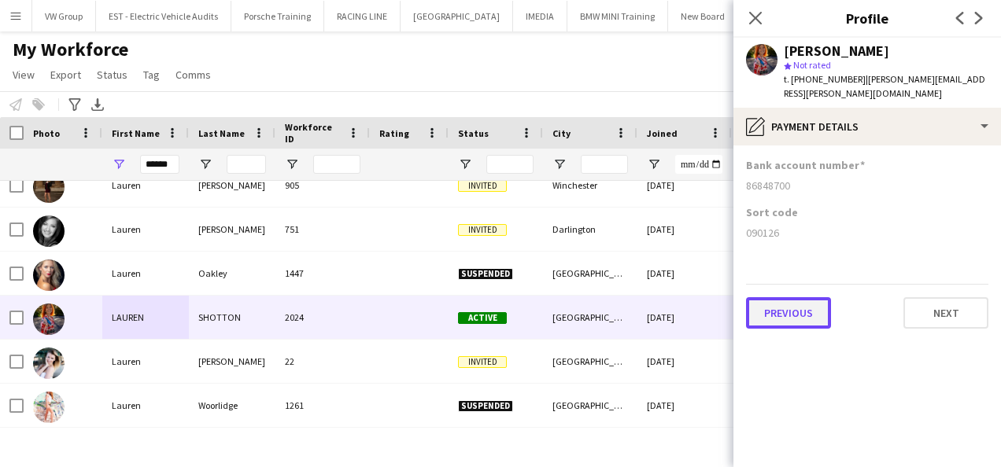
click at [787, 308] on button "Previous" at bounding box center [788, 312] width 85 height 31
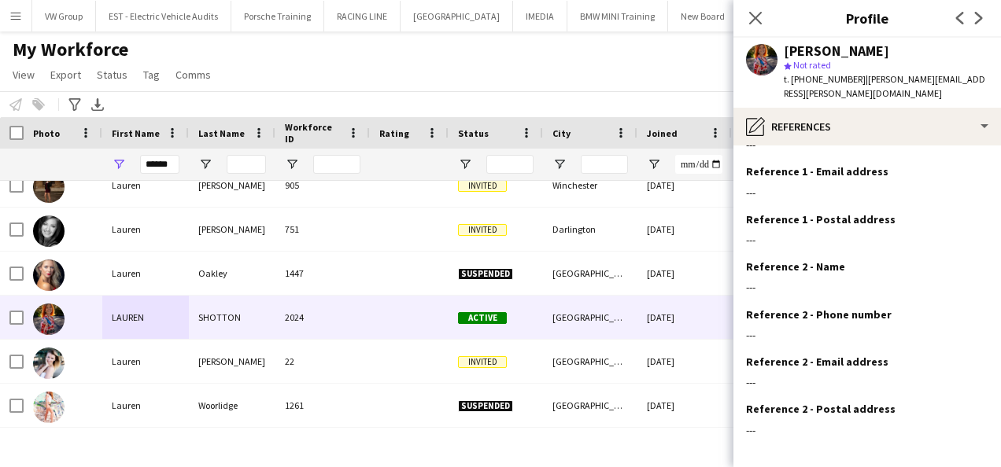
scroll to position [145, 0]
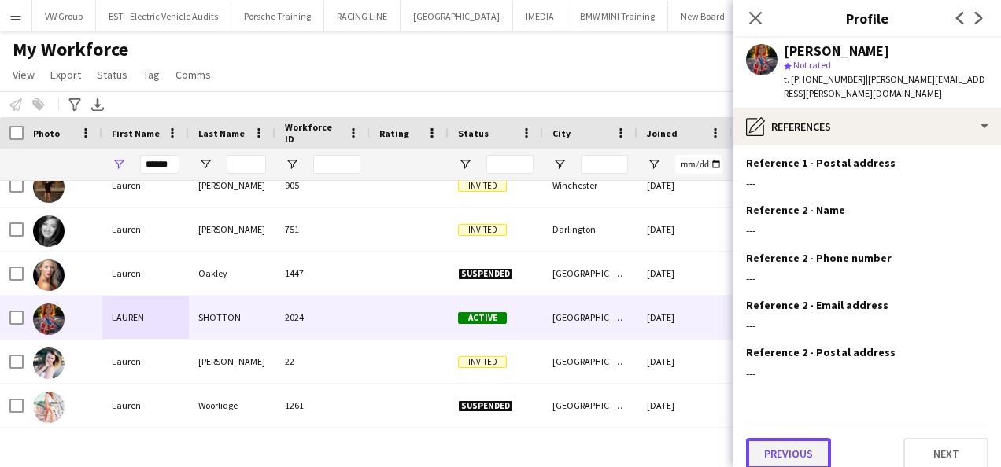
click at [785, 438] on button "Previous" at bounding box center [788, 453] width 85 height 31
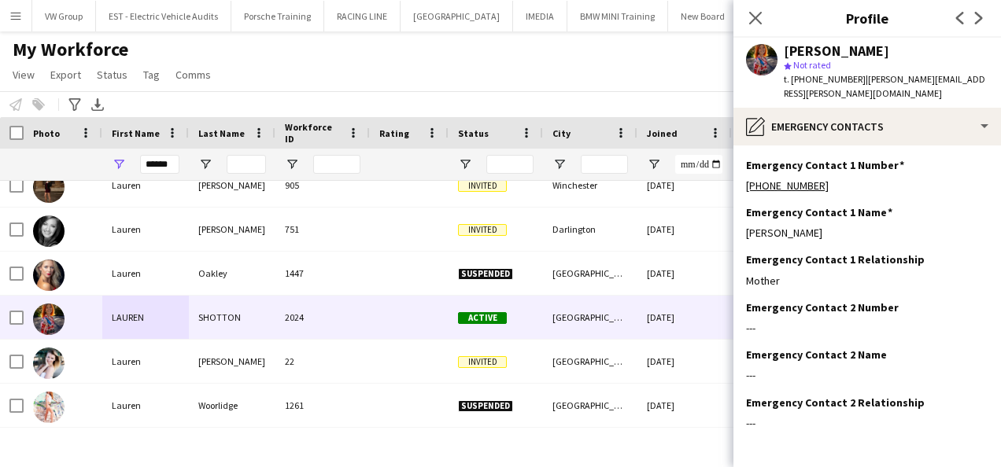
scroll to position [50, 0]
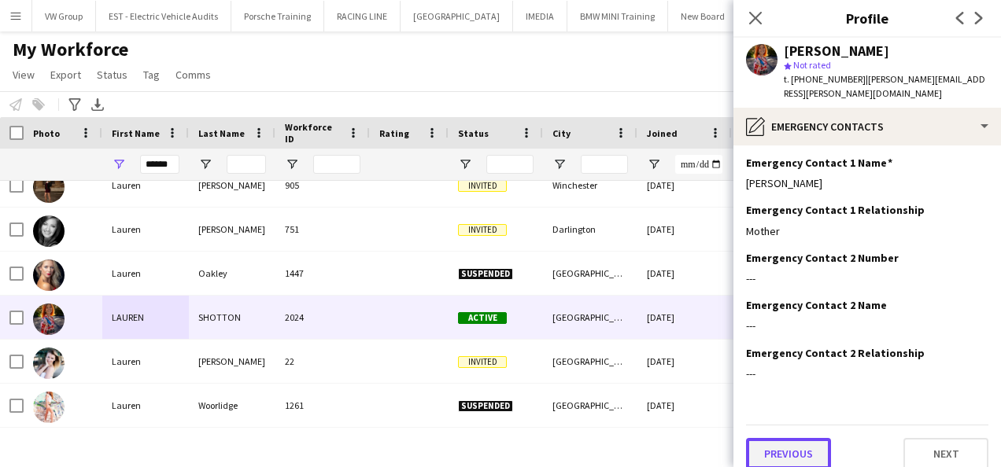
click at [794, 440] on button "Previous" at bounding box center [788, 453] width 85 height 31
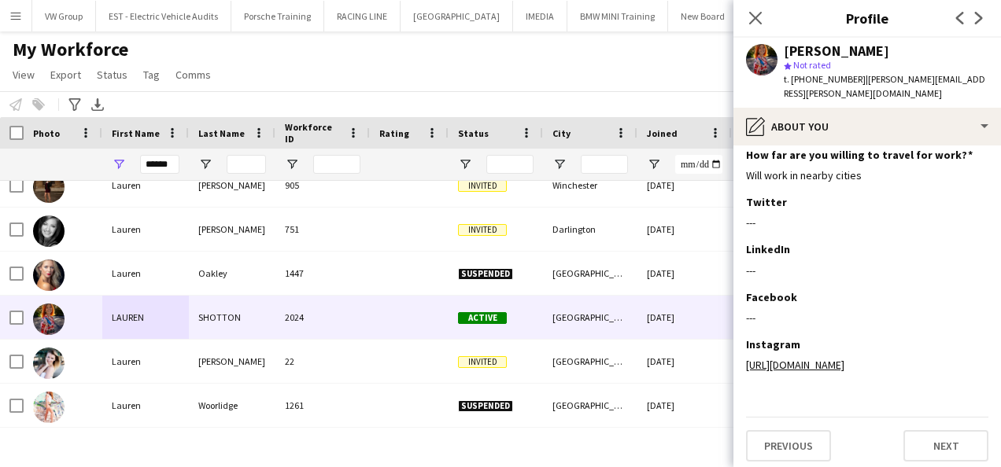
scroll to position [164, 0]
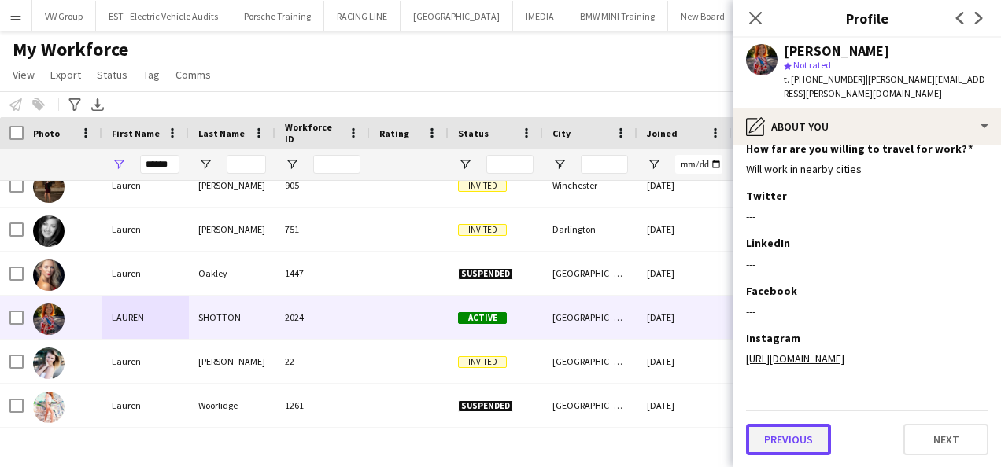
click at [806, 439] on button "Previous" at bounding box center [788, 439] width 85 height 31
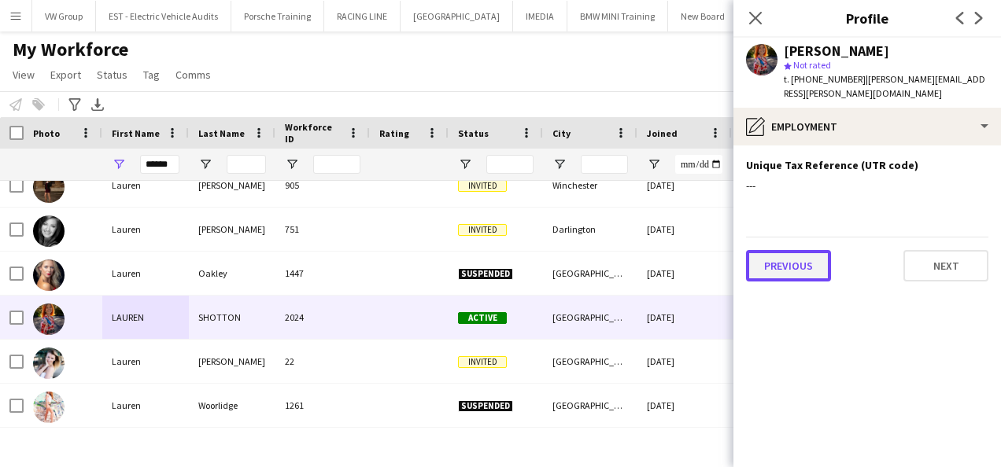
click at [811, 260] on button "Previous" at bounding box center [788, 265] width 85 height 31
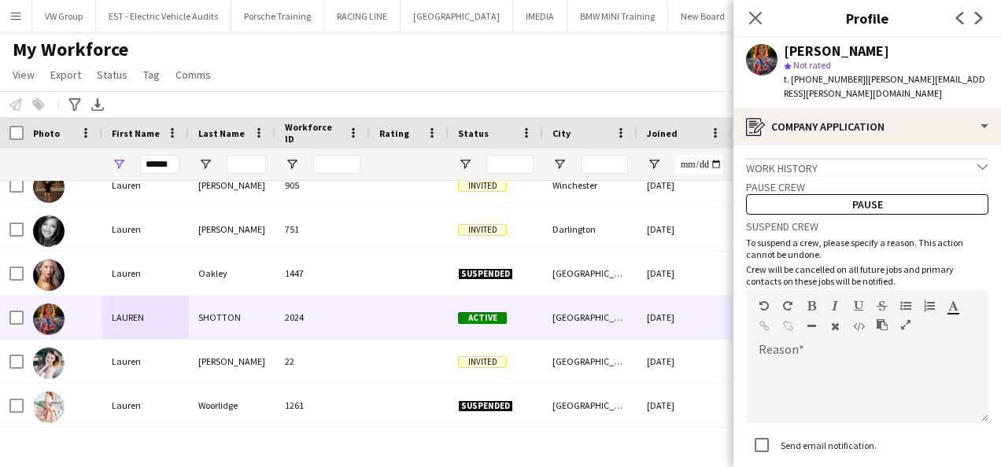
scroll to position [96, 0]
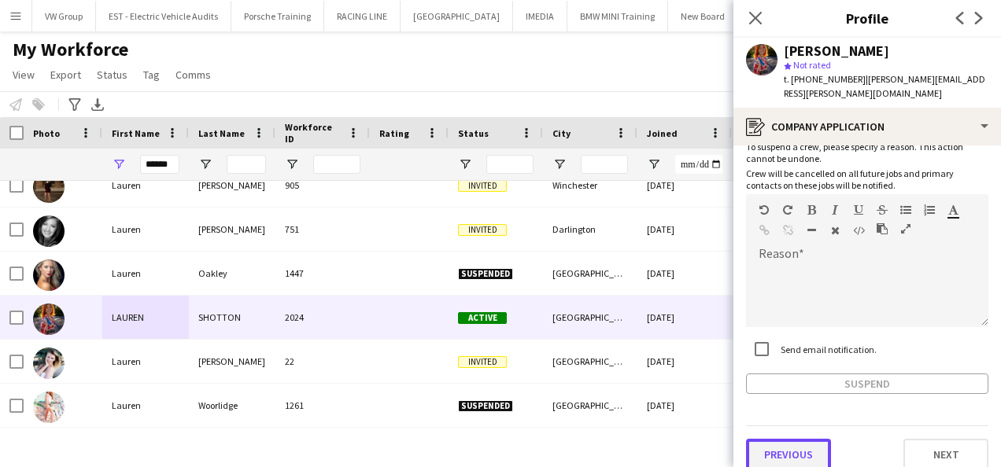
click at [805, 439] on button "Previous" at bounding box center [788, 454] width 85 height 31
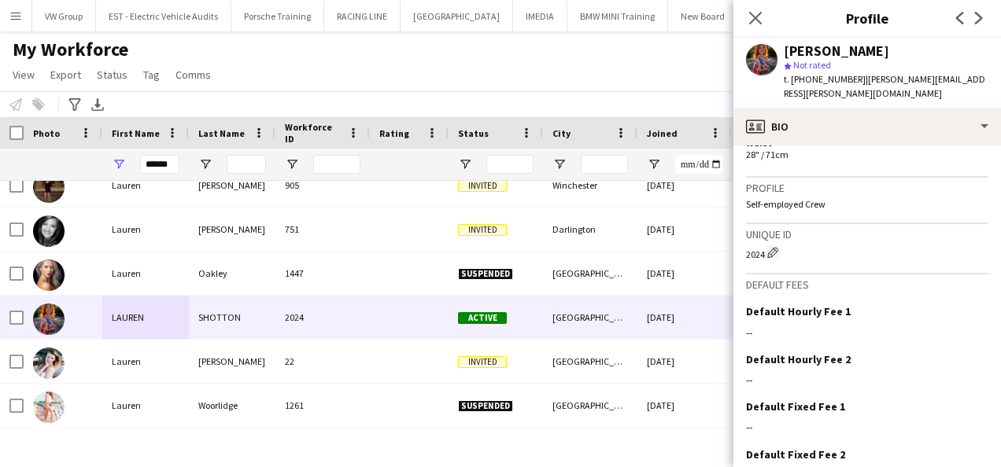
scroll to position [1090, 0]
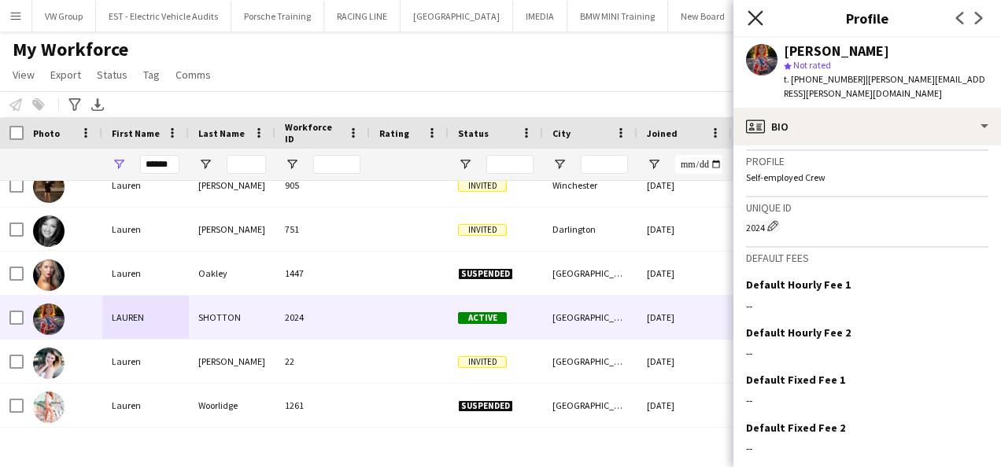
click at [757, 19] on icon at bounding box center [754, 17] width 15 height 15
